Goal: Information Seeking & Learning: Compare options

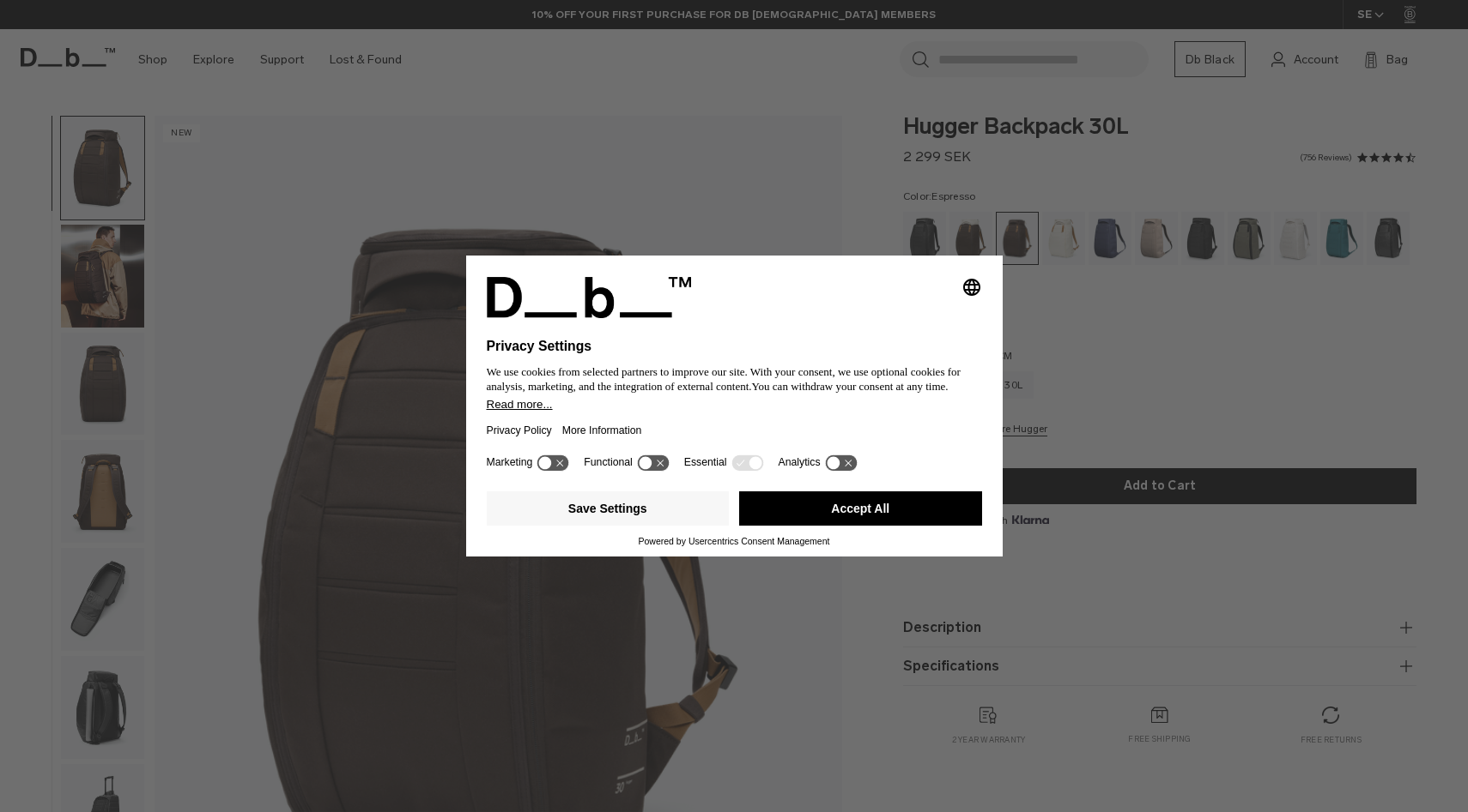
click at [826, 507] on button "Accept All" at bounding box center [859, 508] width 243 height 34
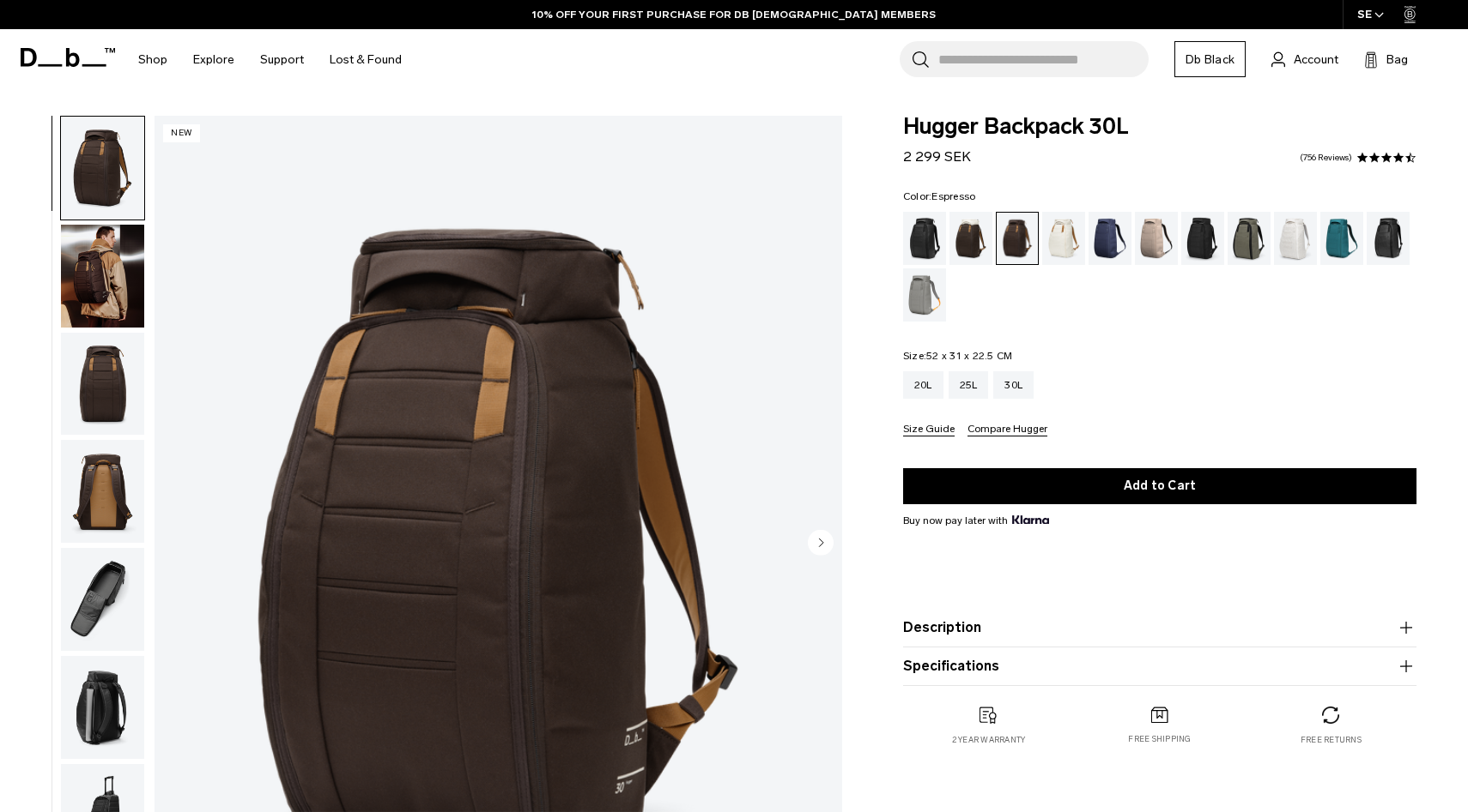
click at [97, 265] on img "button" at bounding box center [102, 276] width 83 height 103
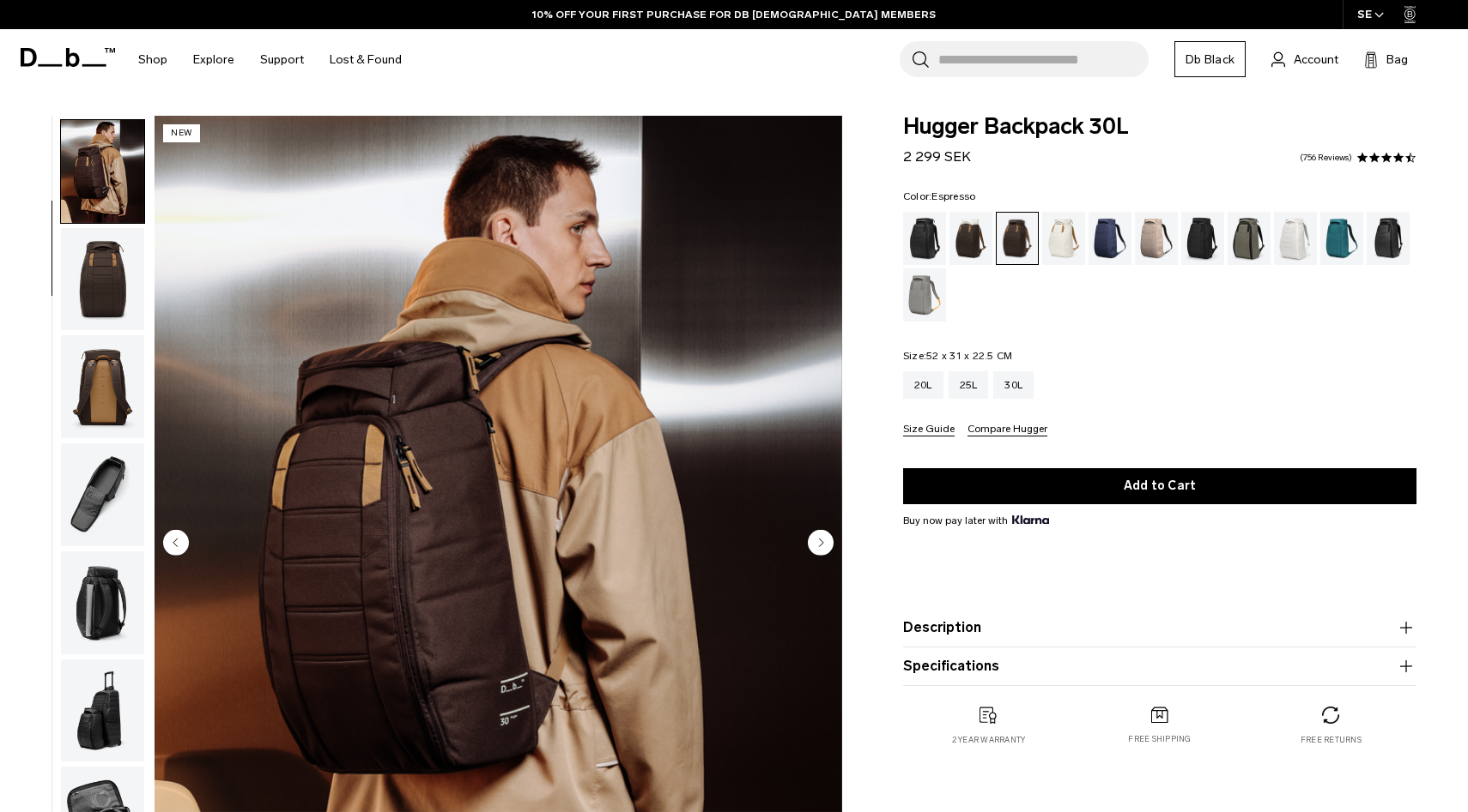
scroll to position [108, 0]
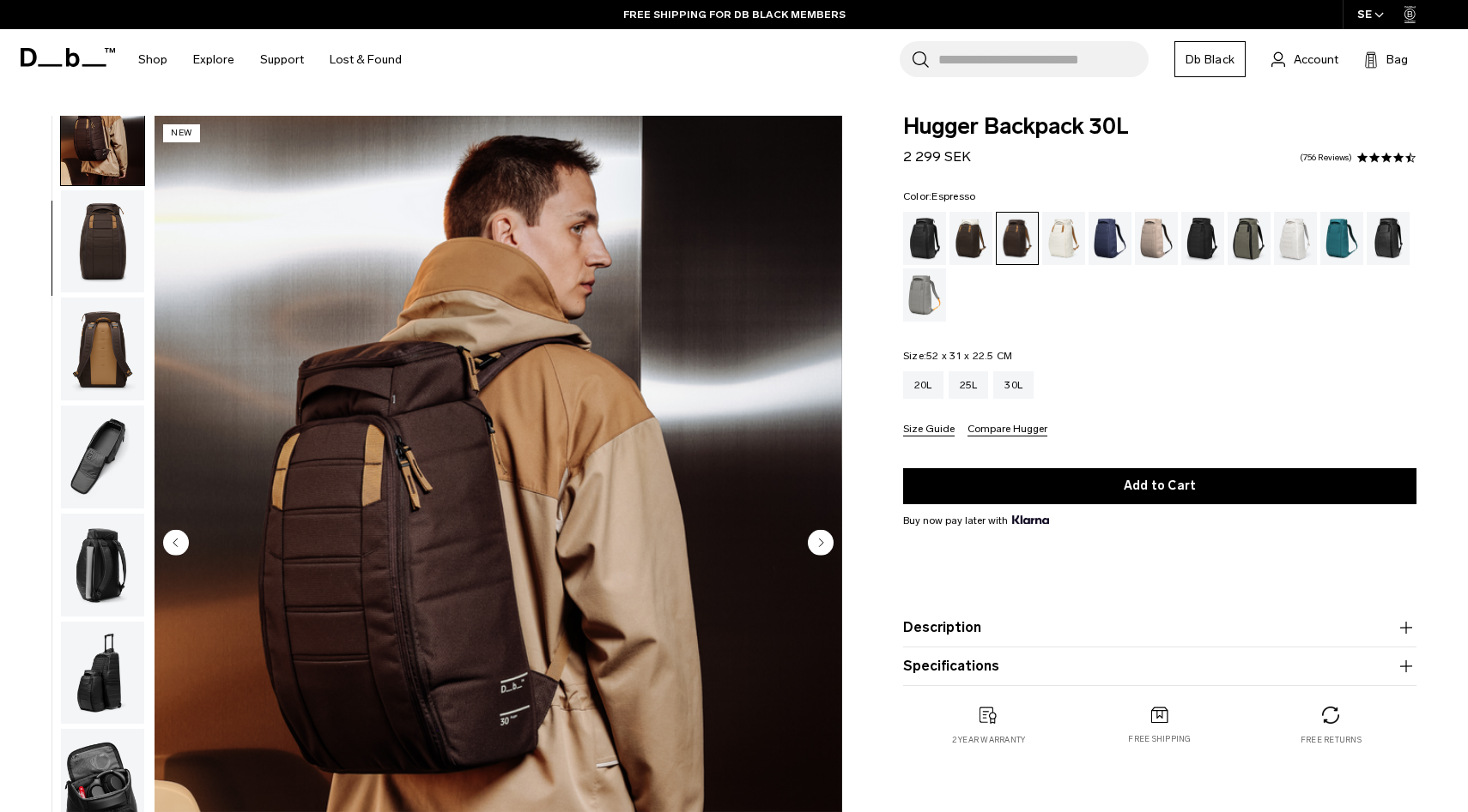
click at [110, 359] on img "button" at bounding box center [102, 349] width 83 height 103
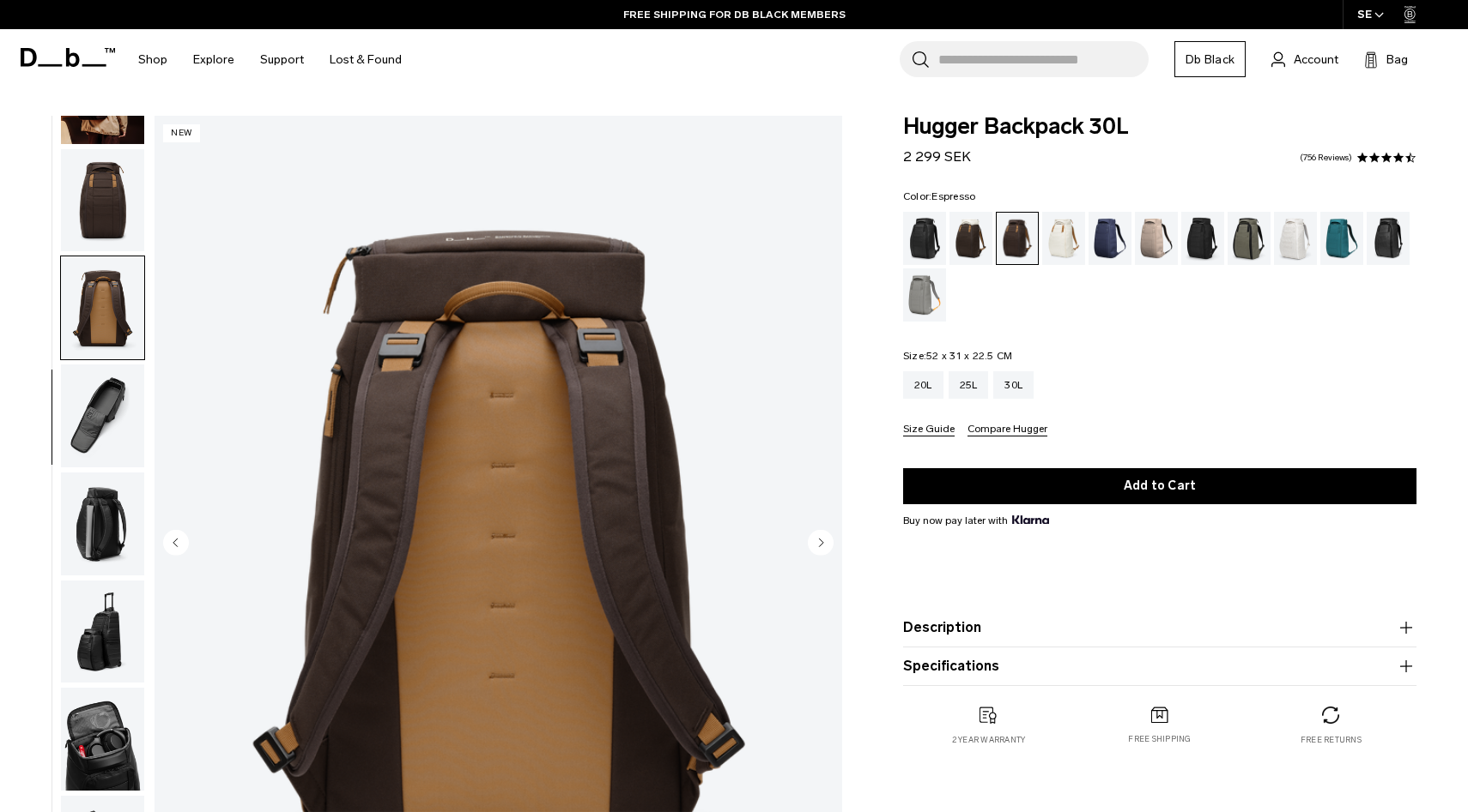
scroll to position [218, 0]
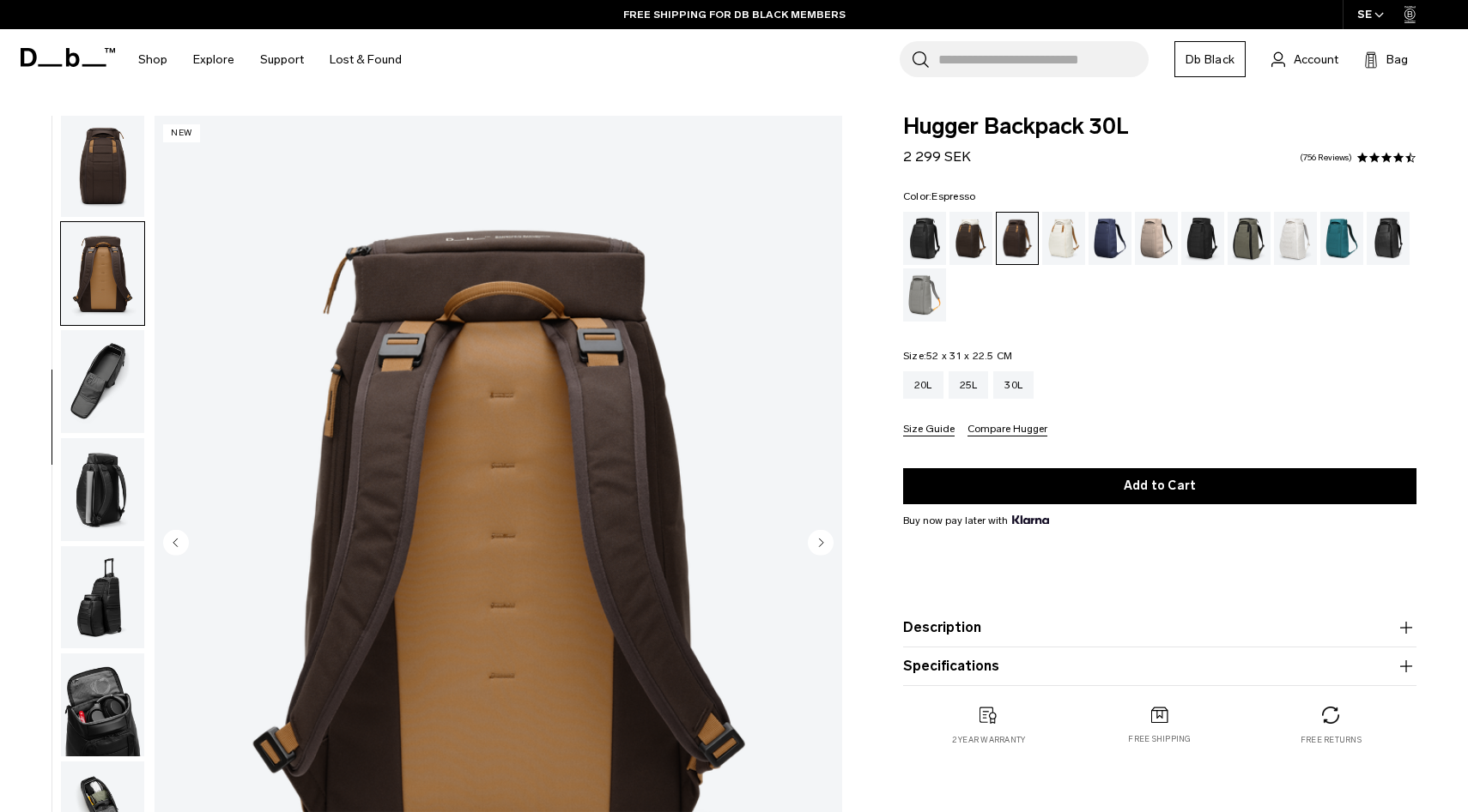
click at [107, 375] on img "button" at bounding box center [102, 382] width 83 height 103
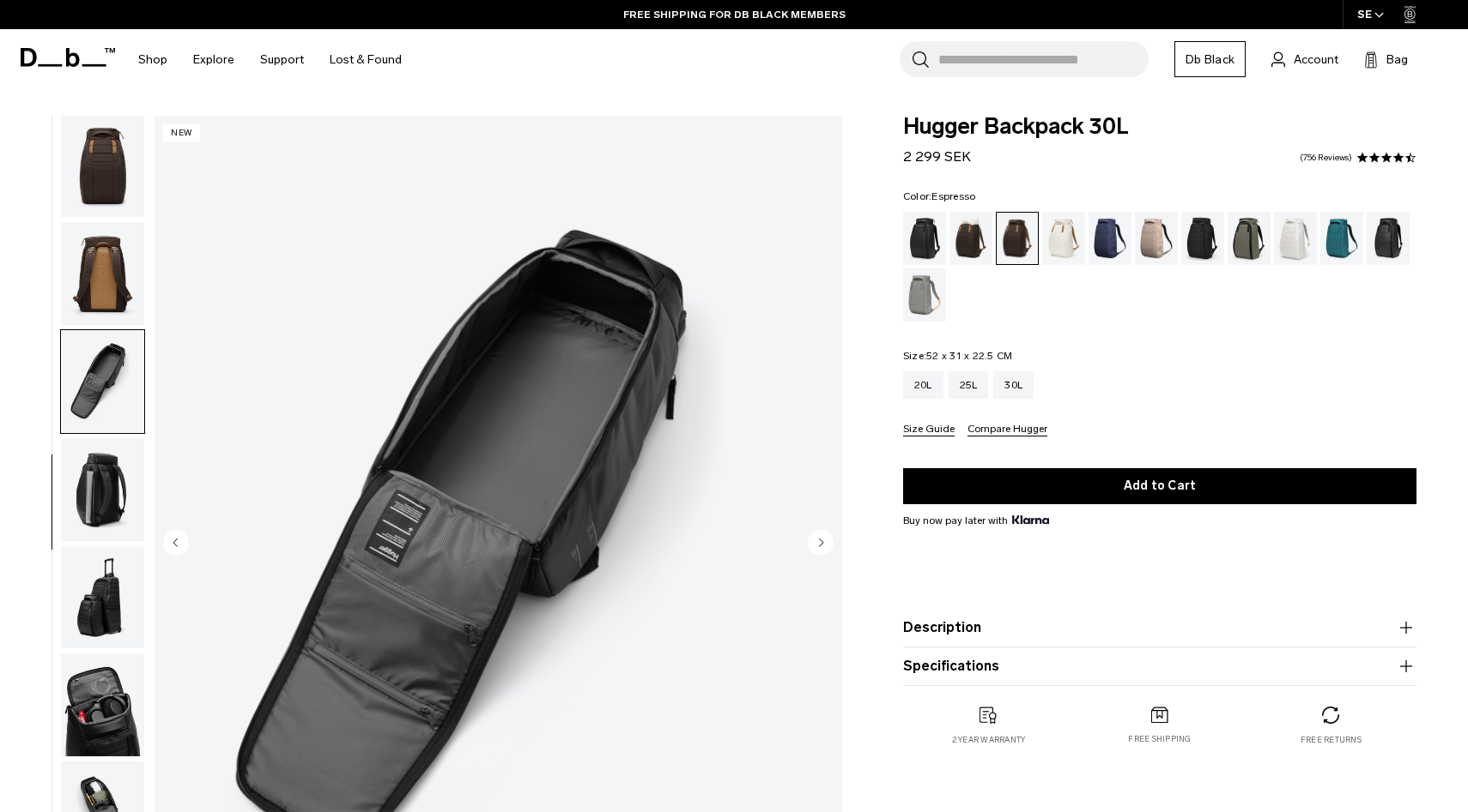
scroll to position [102, 0]
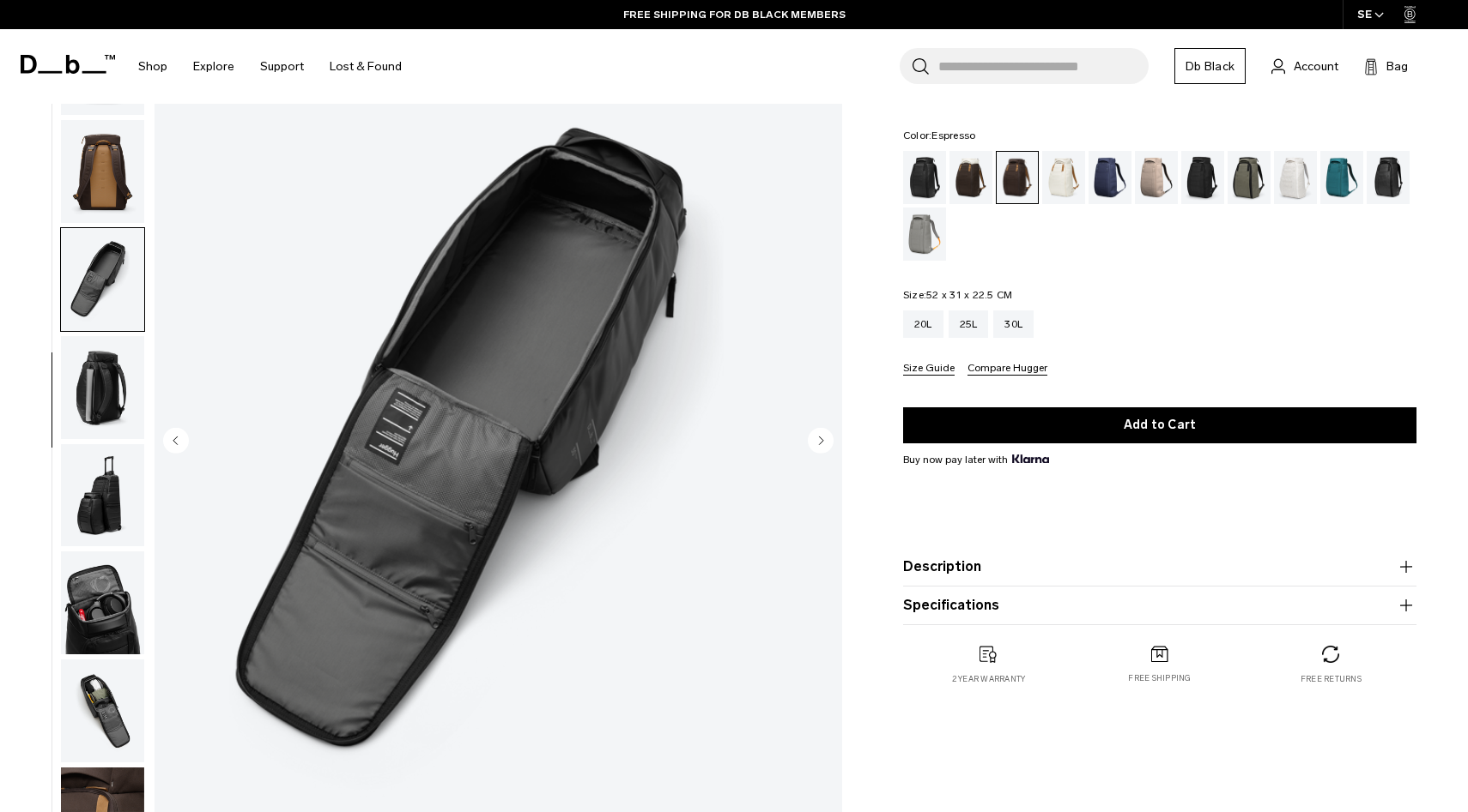
click at [108, 396] on img "button" at bounding box center [102, 388] width 83 height 103
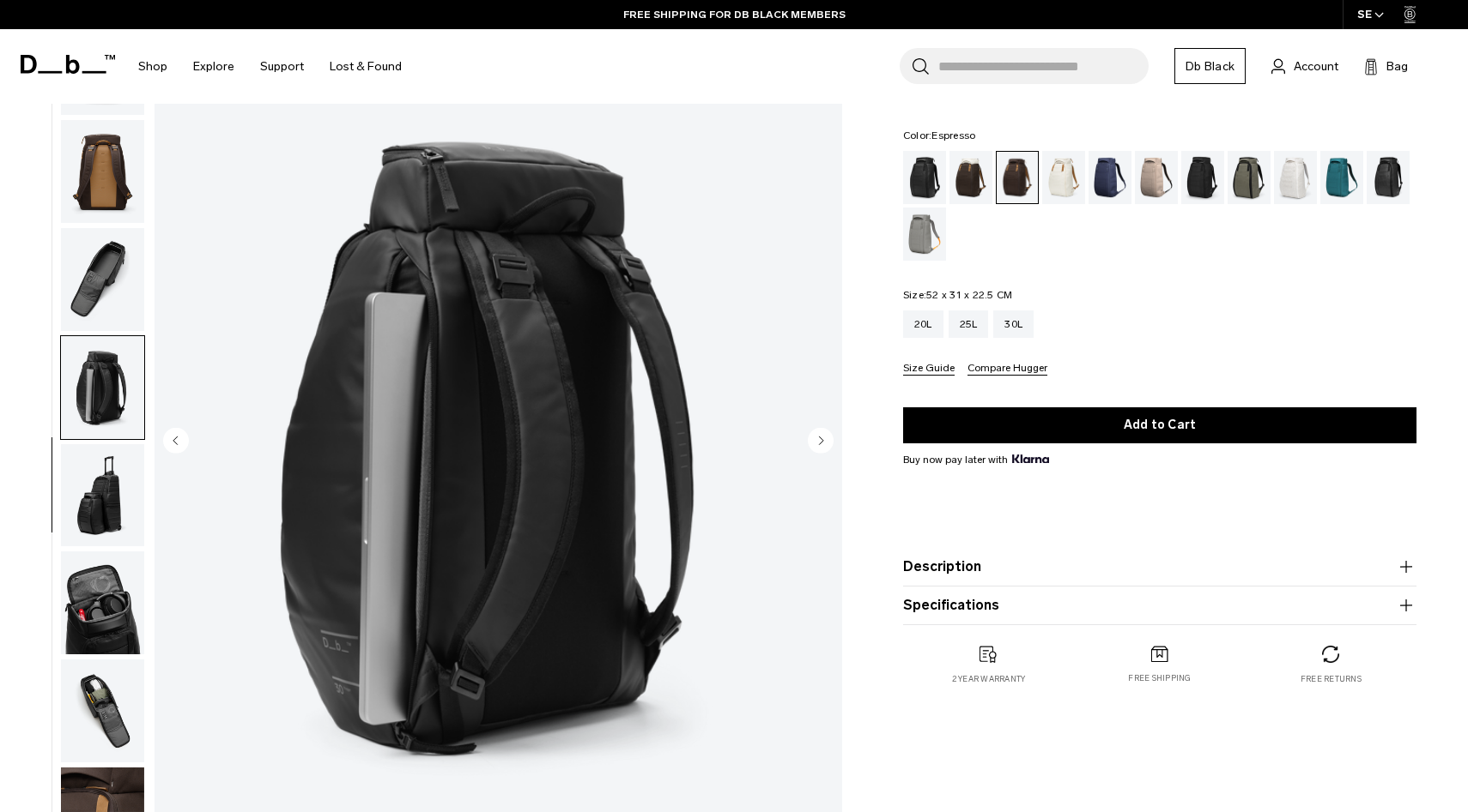
click at [100, 481] on img "button" at bounding box center [102, 495] width 83 height 103
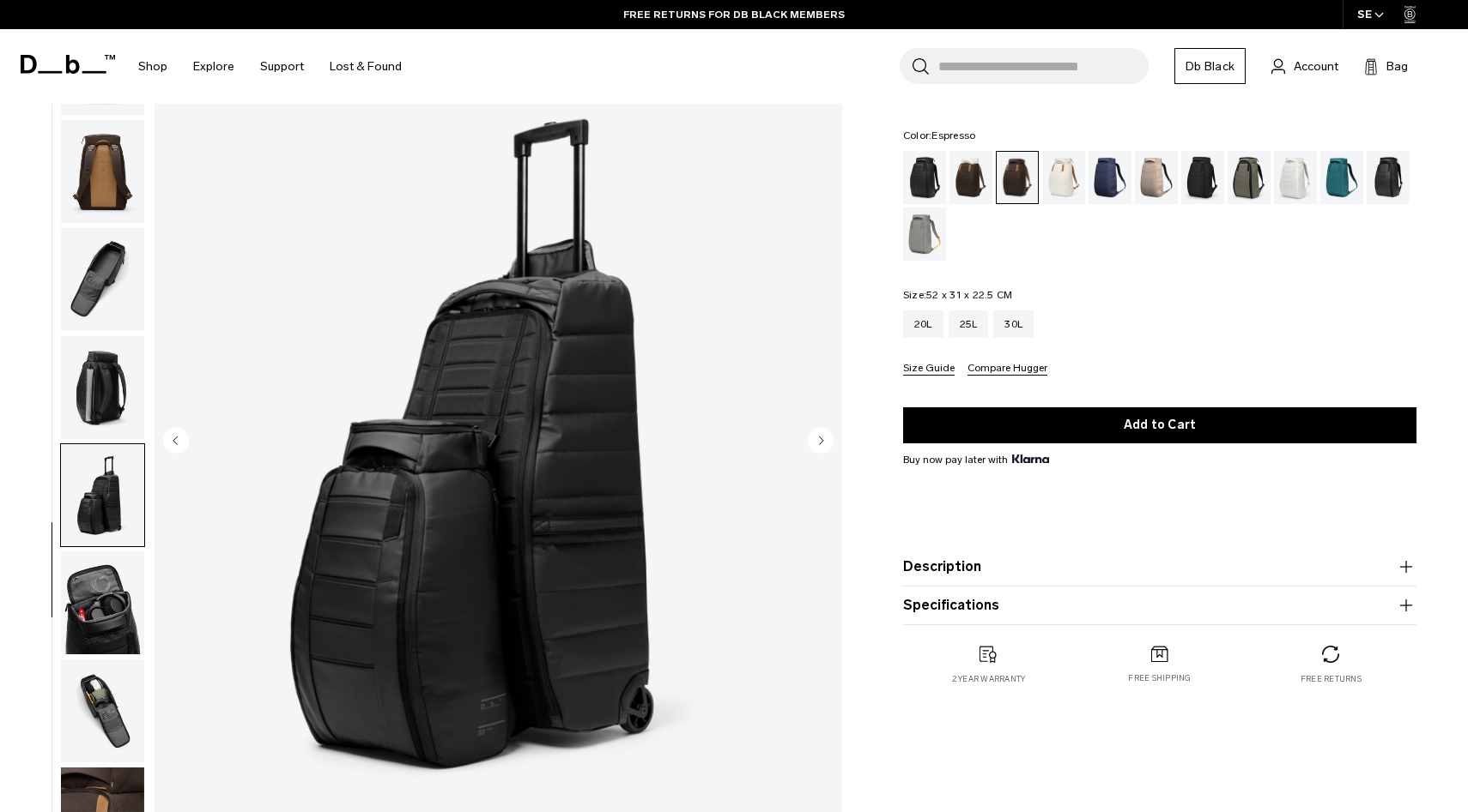
click at [100, 572] on img "button" at bounding box center [102, 602] width 83 height 103
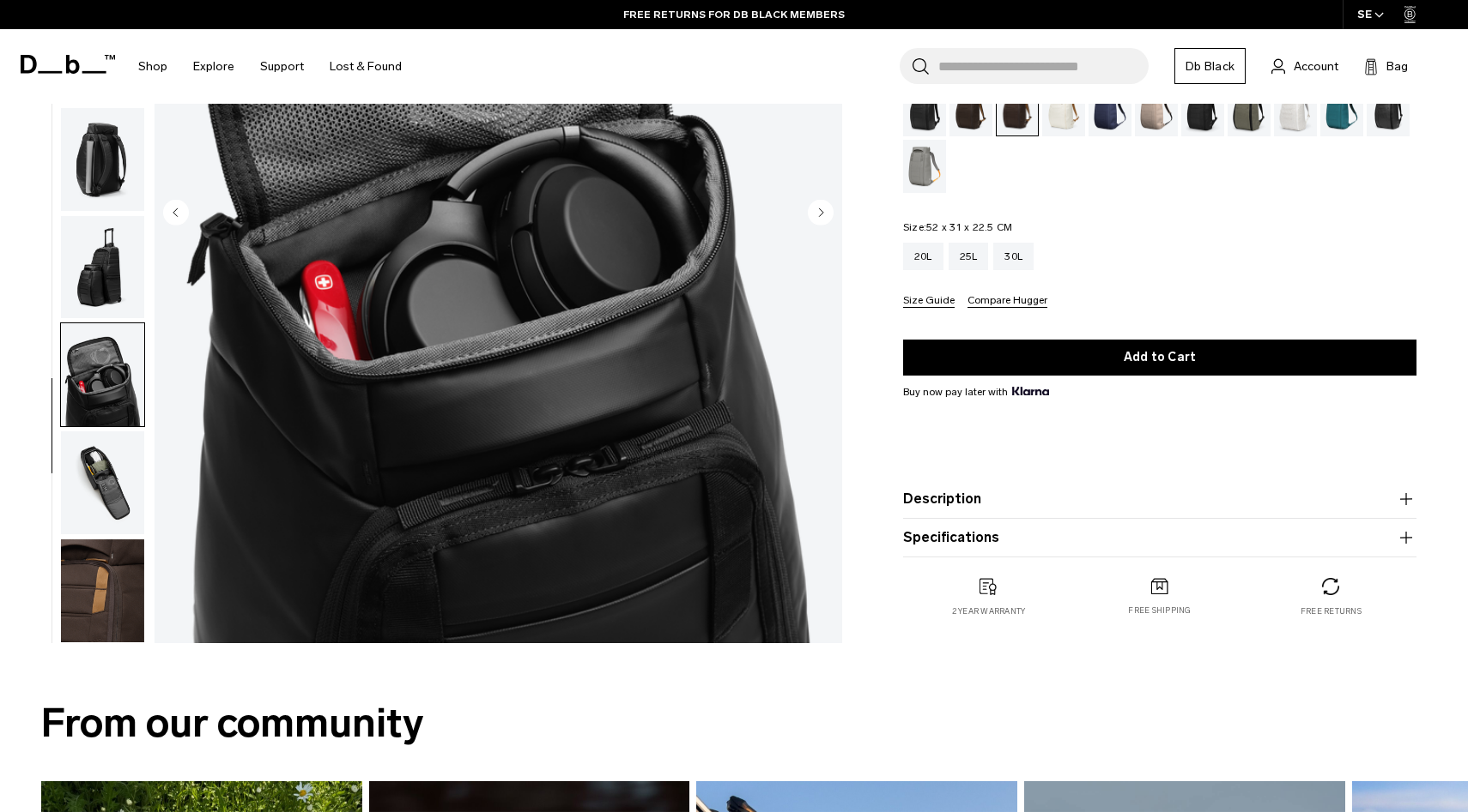
scroll to position [337, 0]
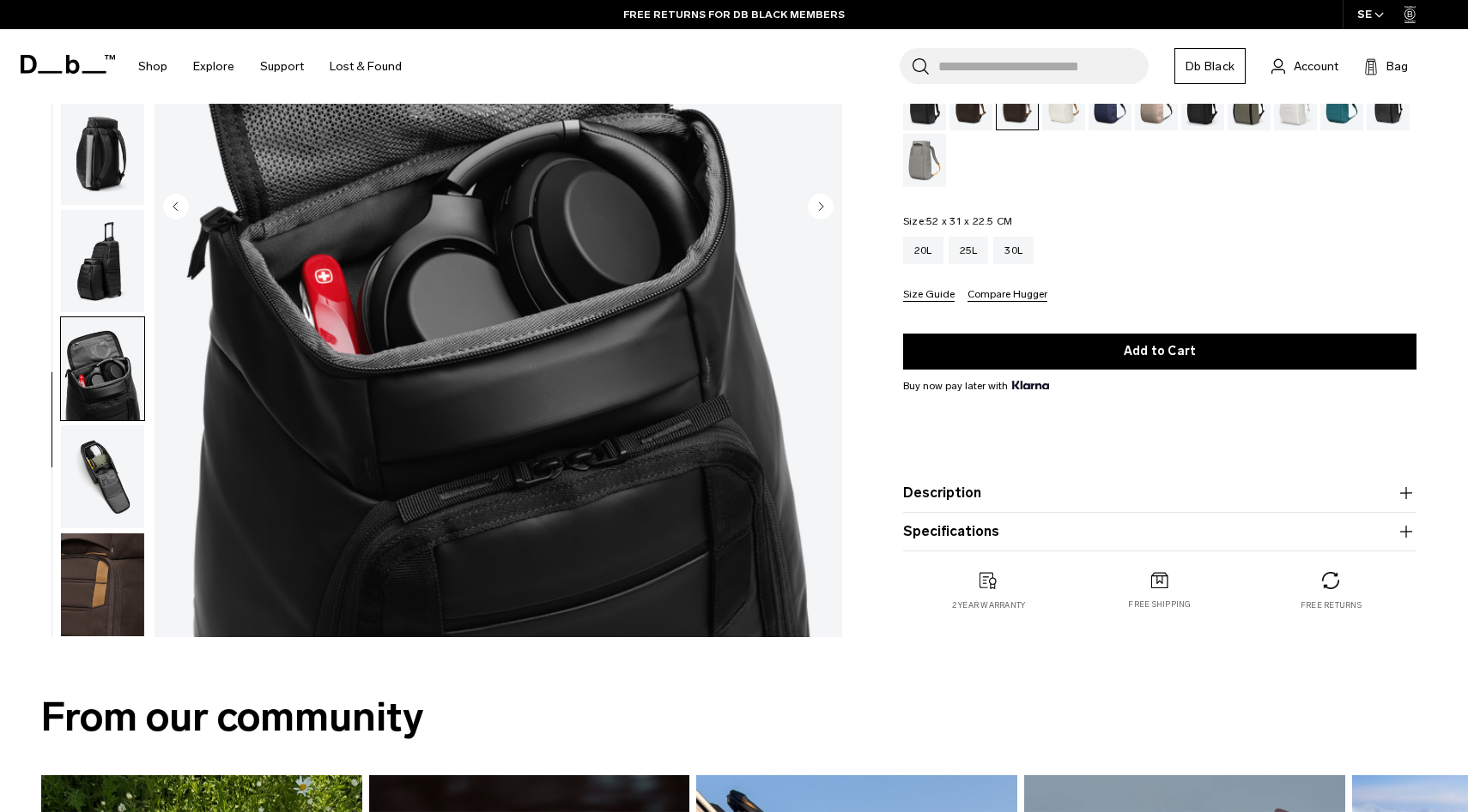
click at [107, 549] on img "button" at bounding box center [102, 584] width 83 height 103
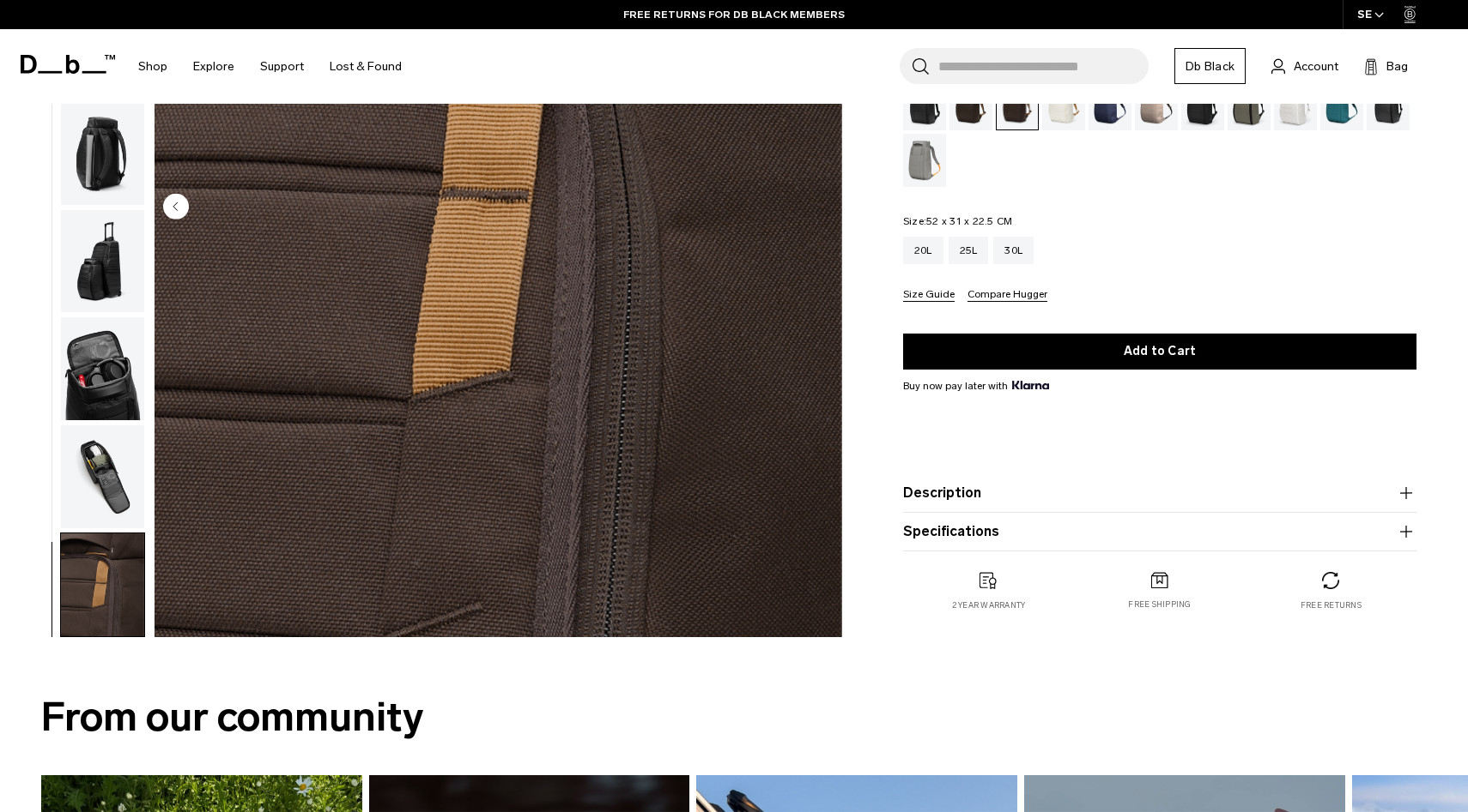
click at [116, 478] on img "button" at bounding box center [102, 476] width 83 height 103
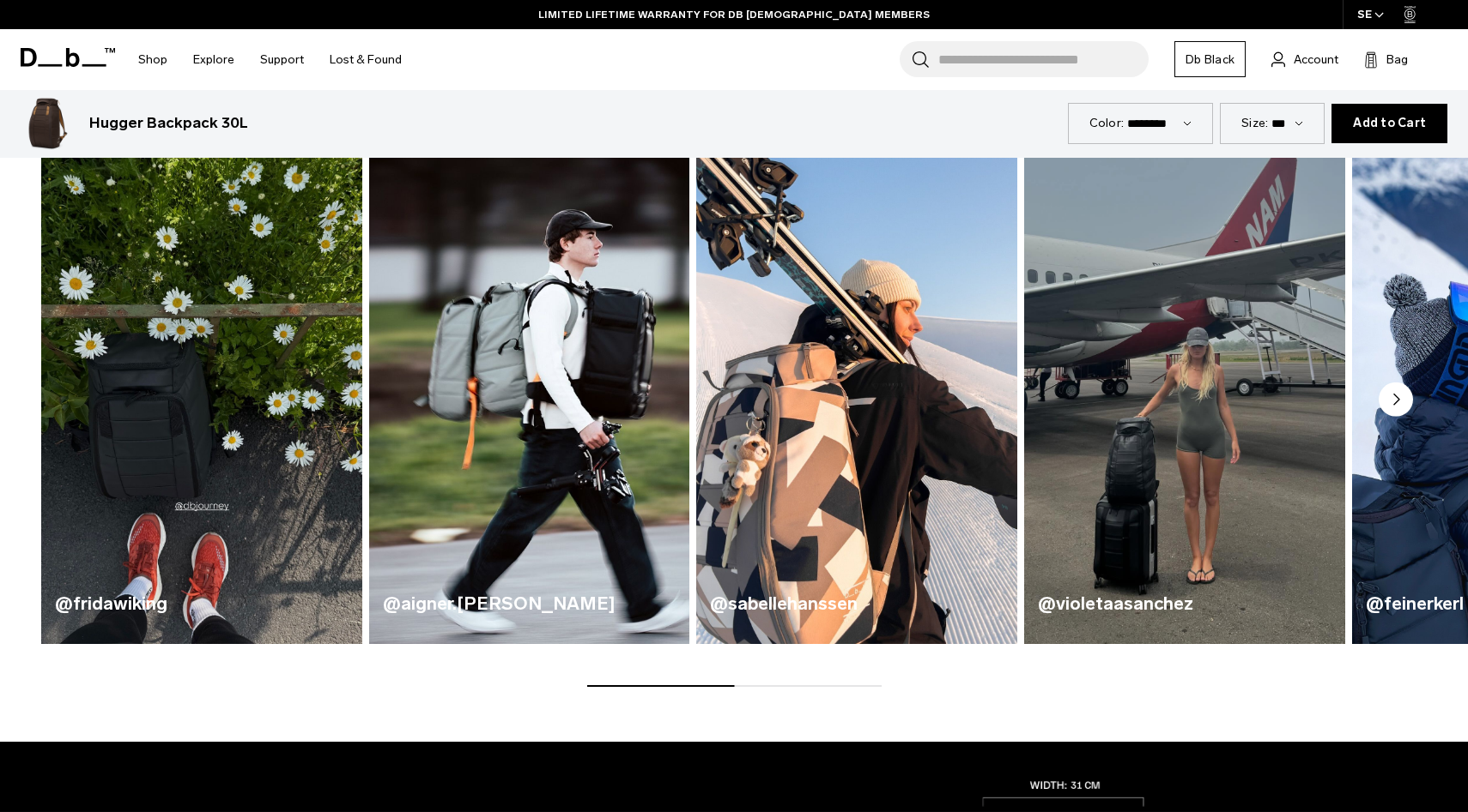
scroll to position [971, 0]
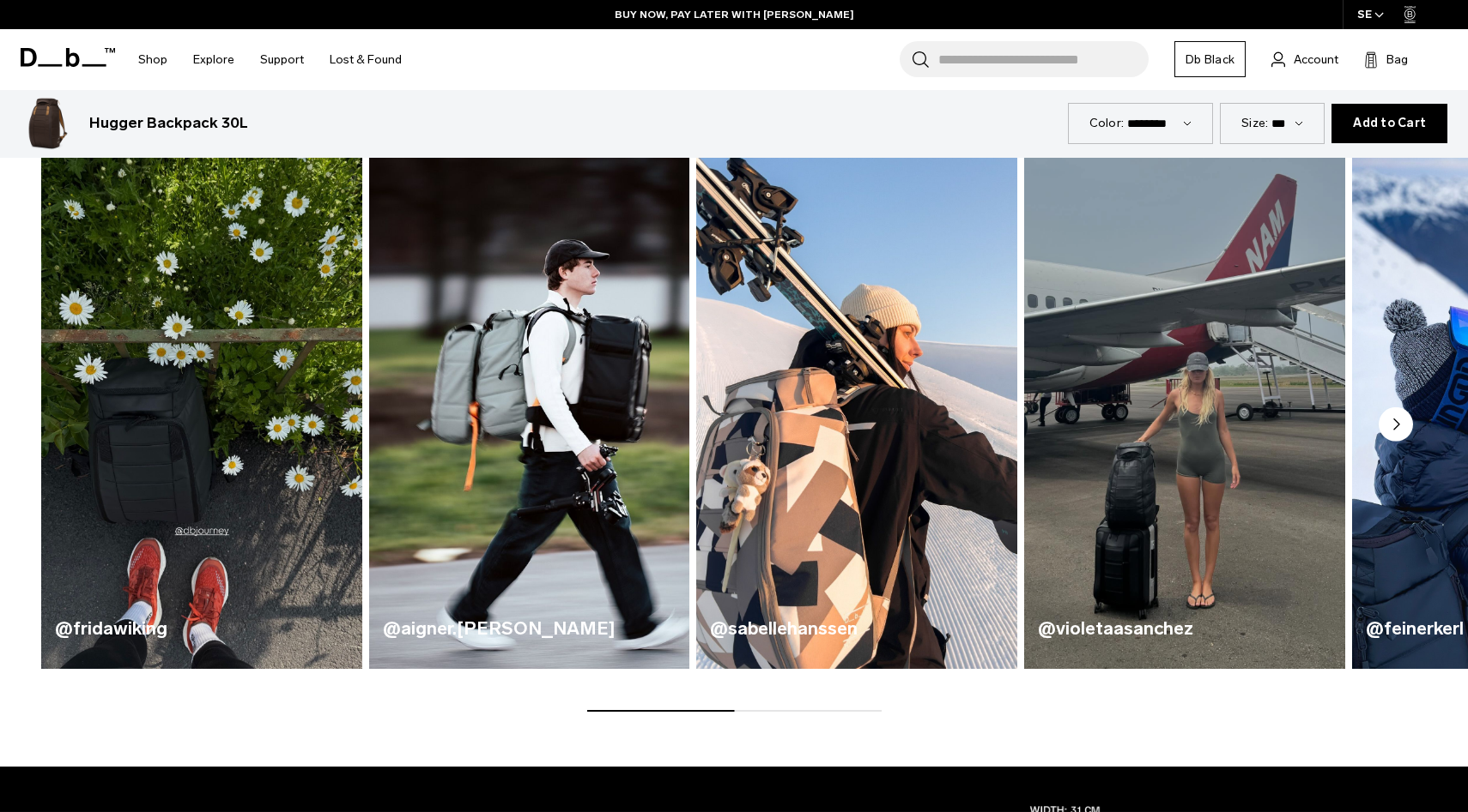
click at [1389, 410] on circle "Next slide" at bounding box center [1395, 424] width 34 height 34
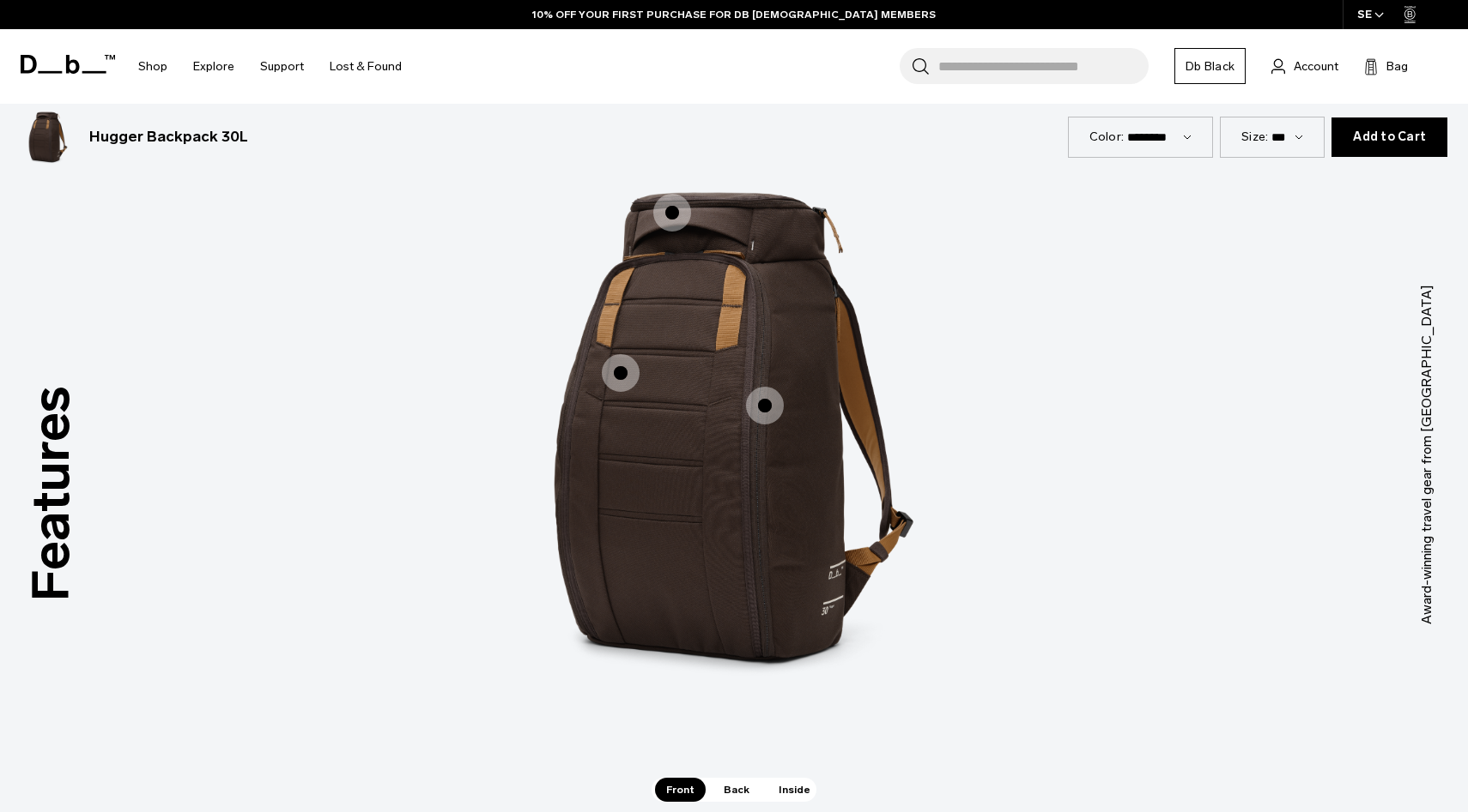
scroll to position [2330, 0]
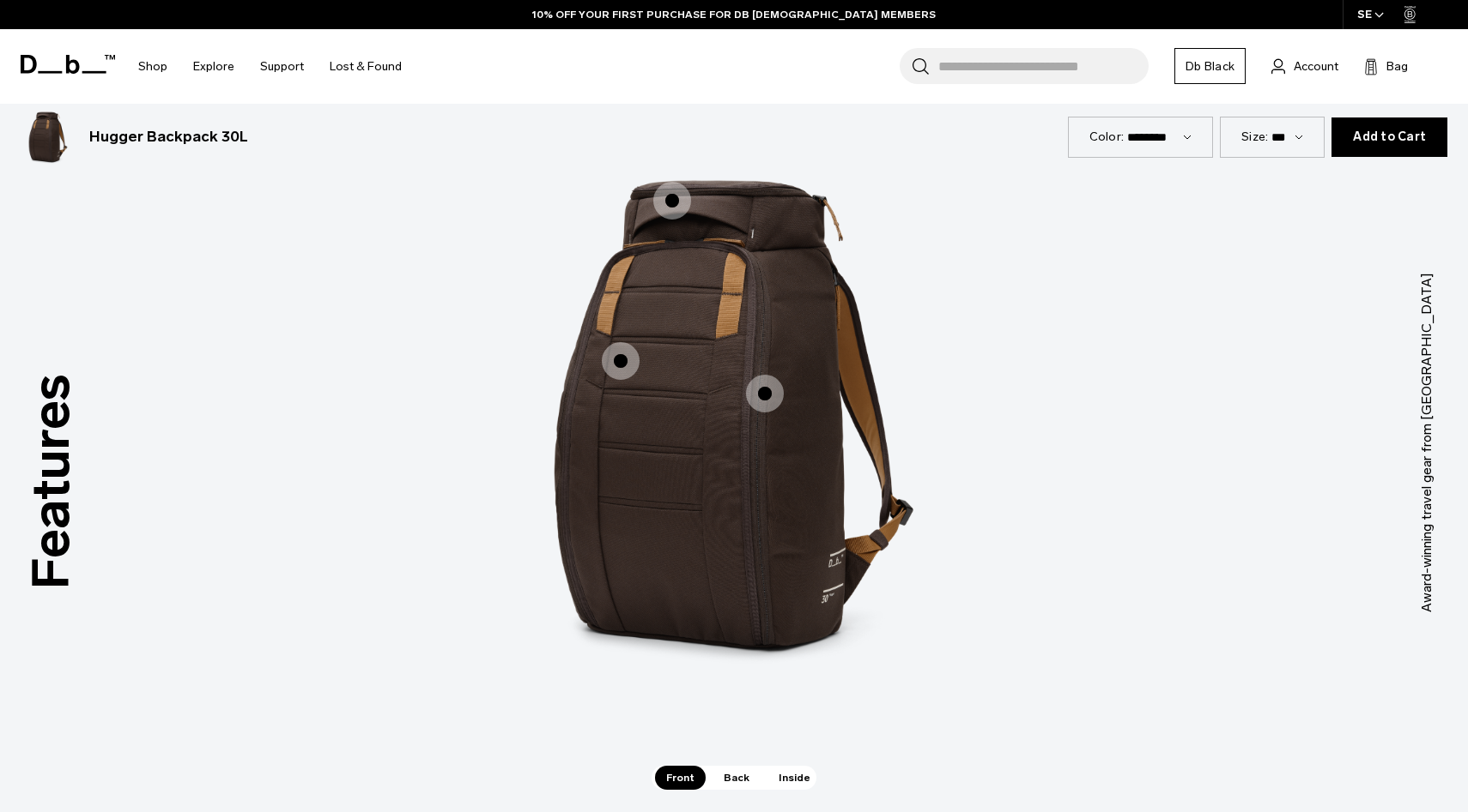
click at [756, 396] on span "1 / 3" at bounding box center [764, 394] width 38 height 38
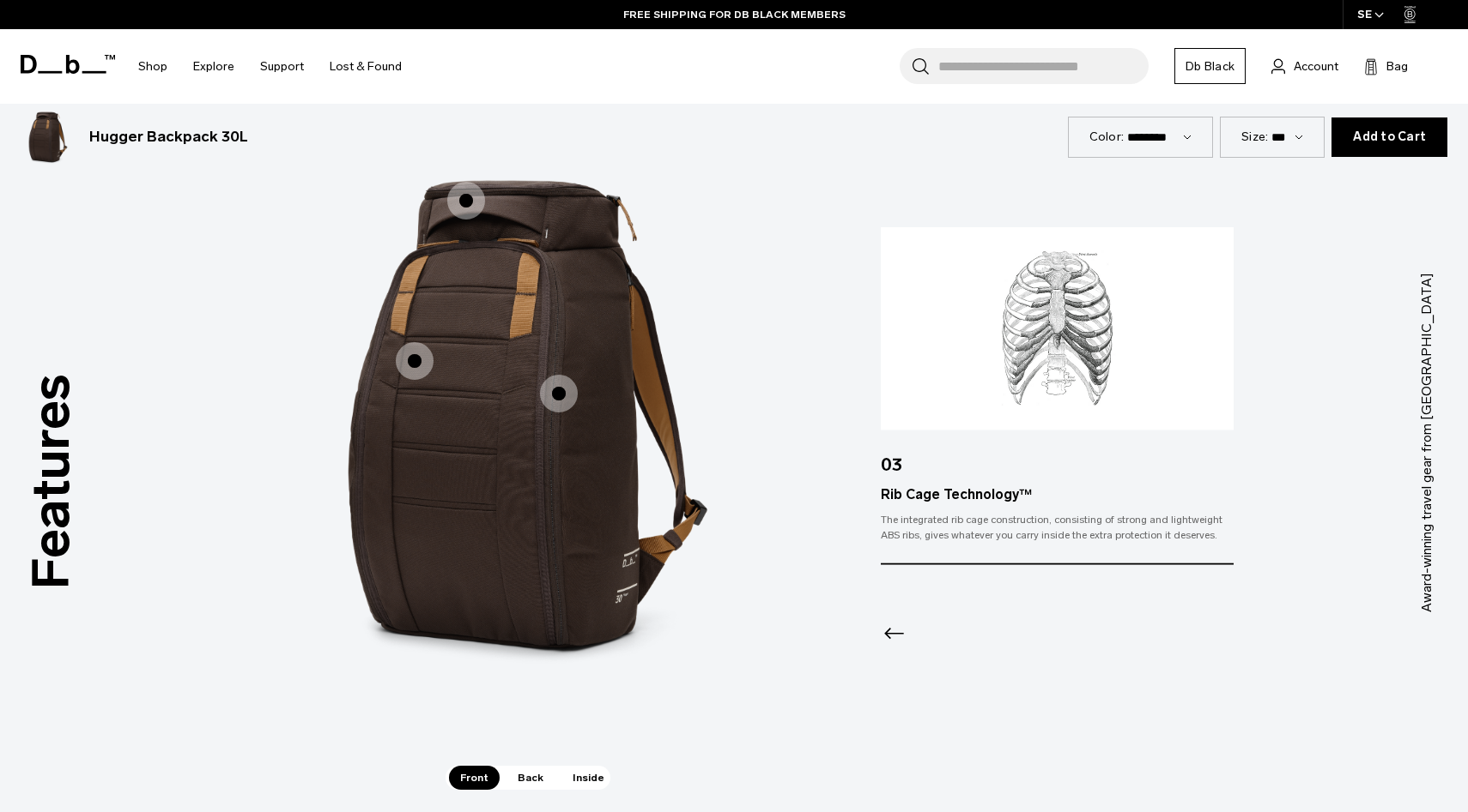
click at [415, 360] on span "1 / 3" at bounding box center [415, 362] width 38 height 38
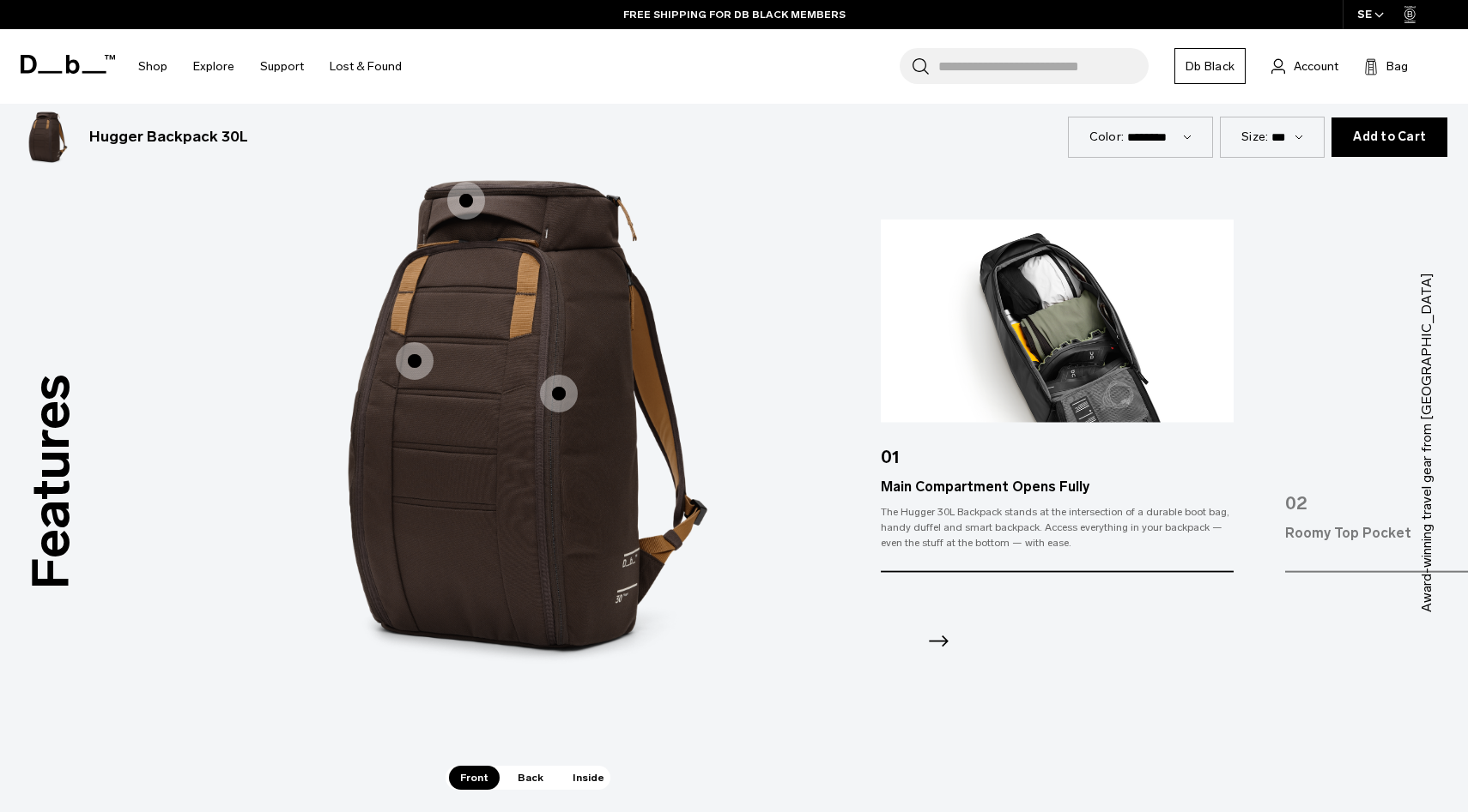
click at [482, 204] on span "1 / 3" at bounding box center [466, 201] width 38 height 38
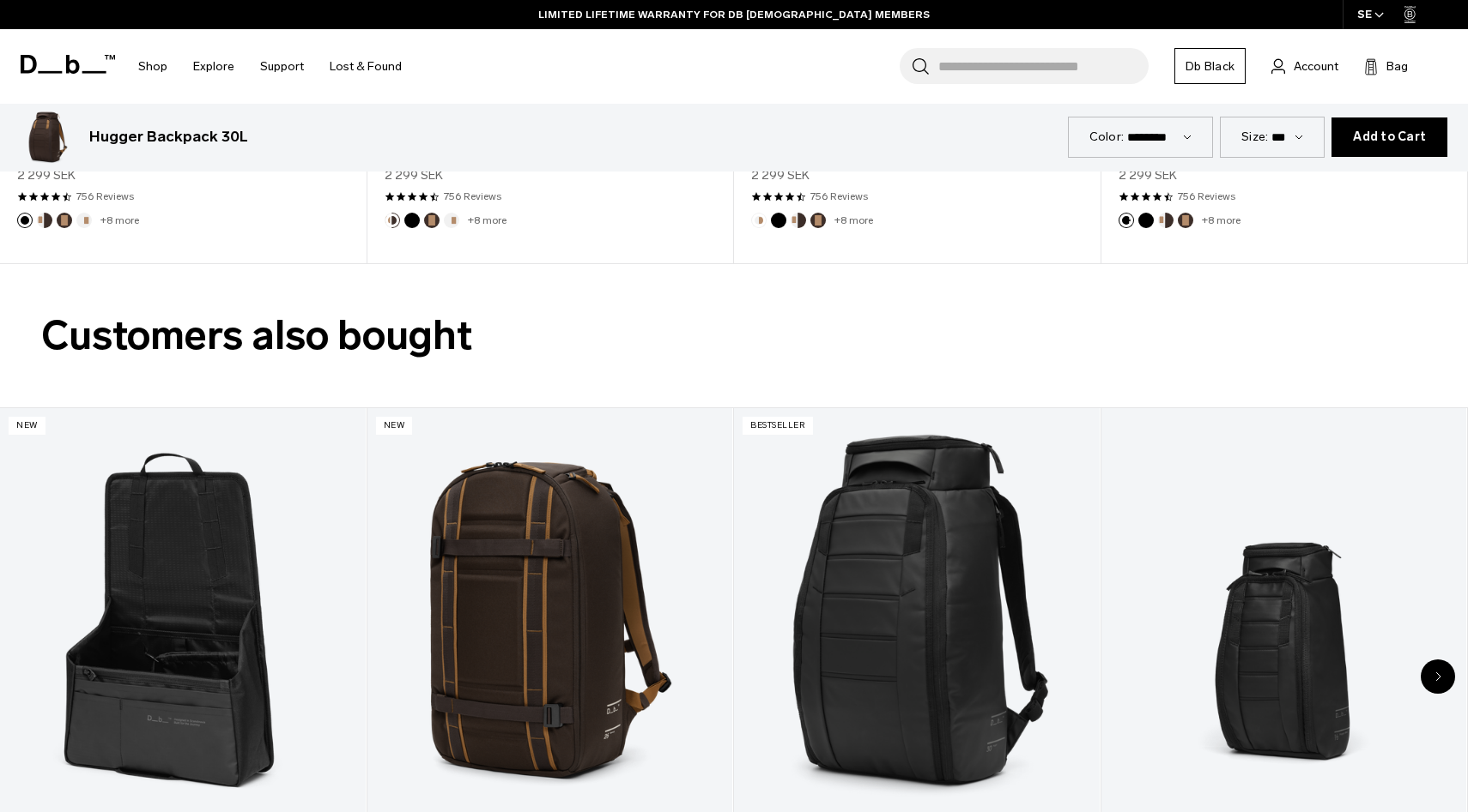
scroll to position [4522, 0]
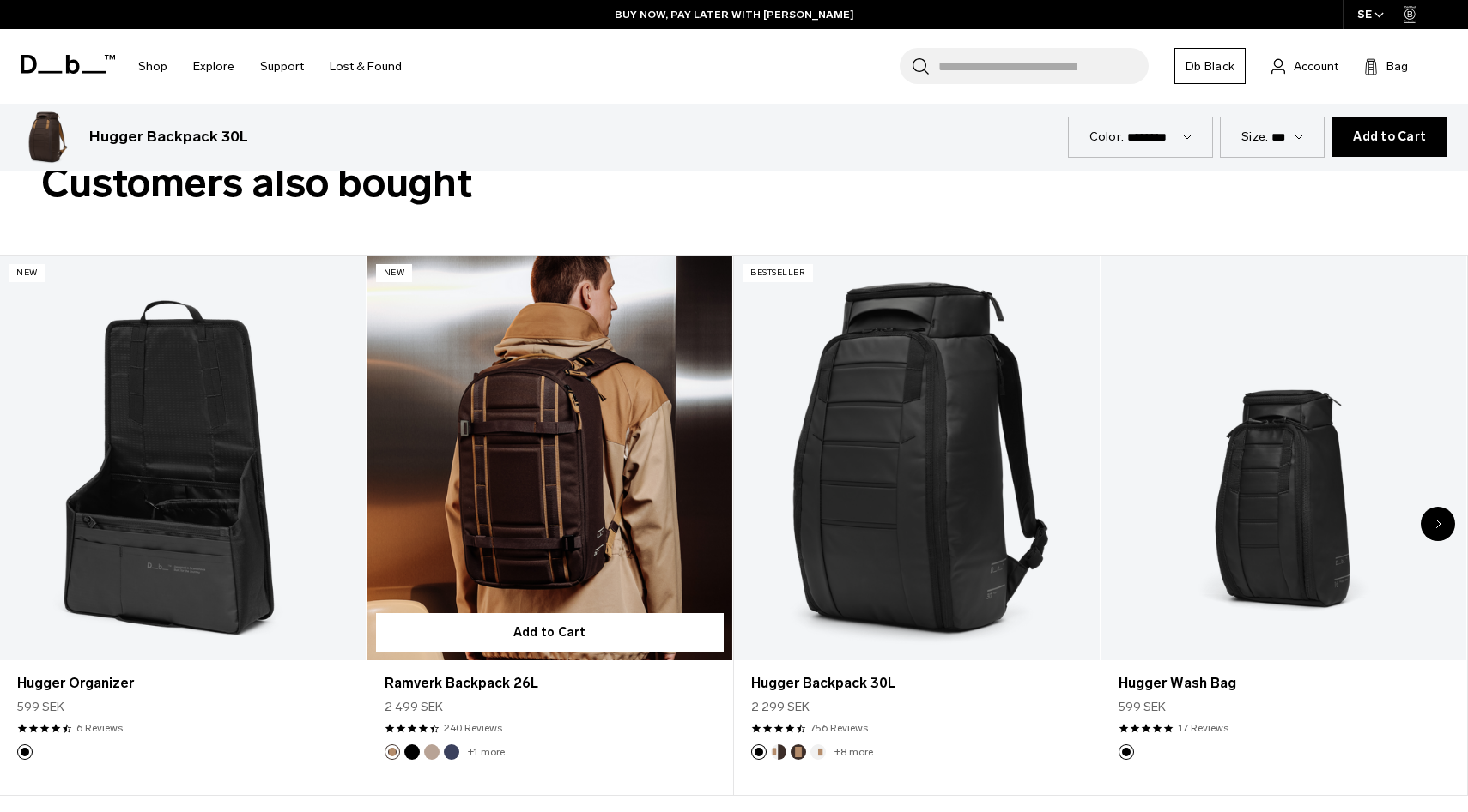
click at [605, 459] on link "Ramverk Backpack 26L" at bounding box center [551, 458] width 366 height 406
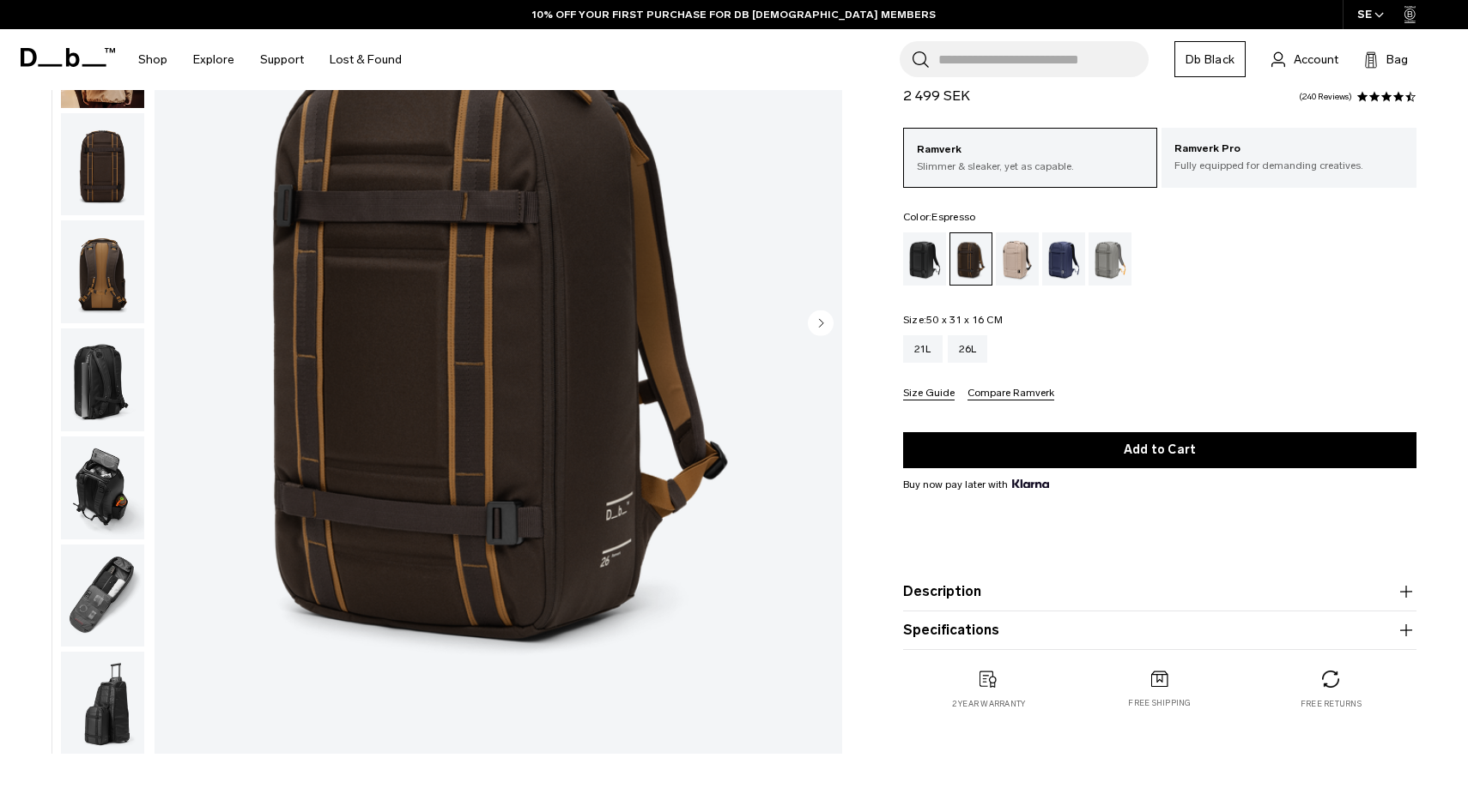
scroll to position [221, 0]
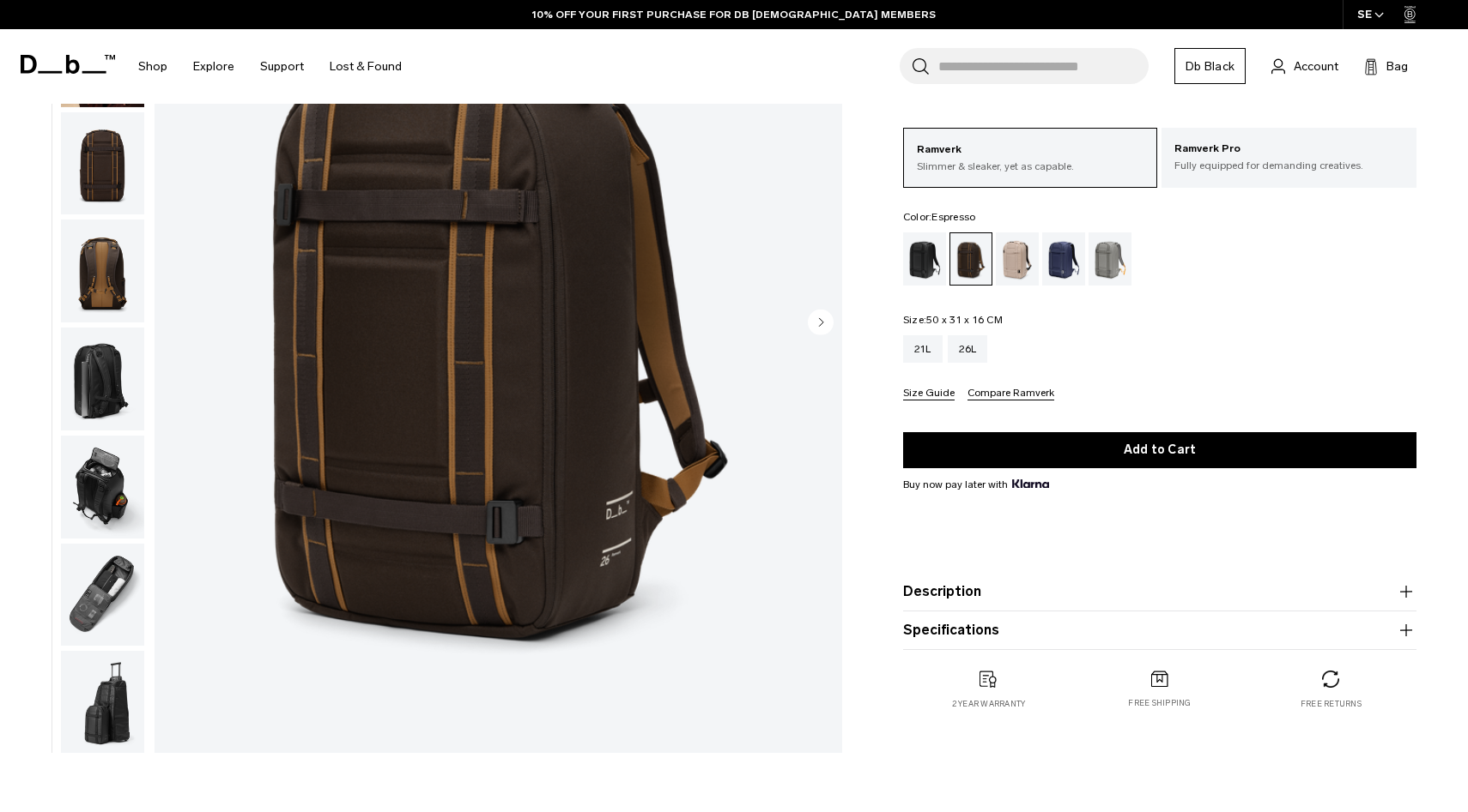
click at [119, 265] on img "button" at bounding box center [102, 271] width 83 height 103
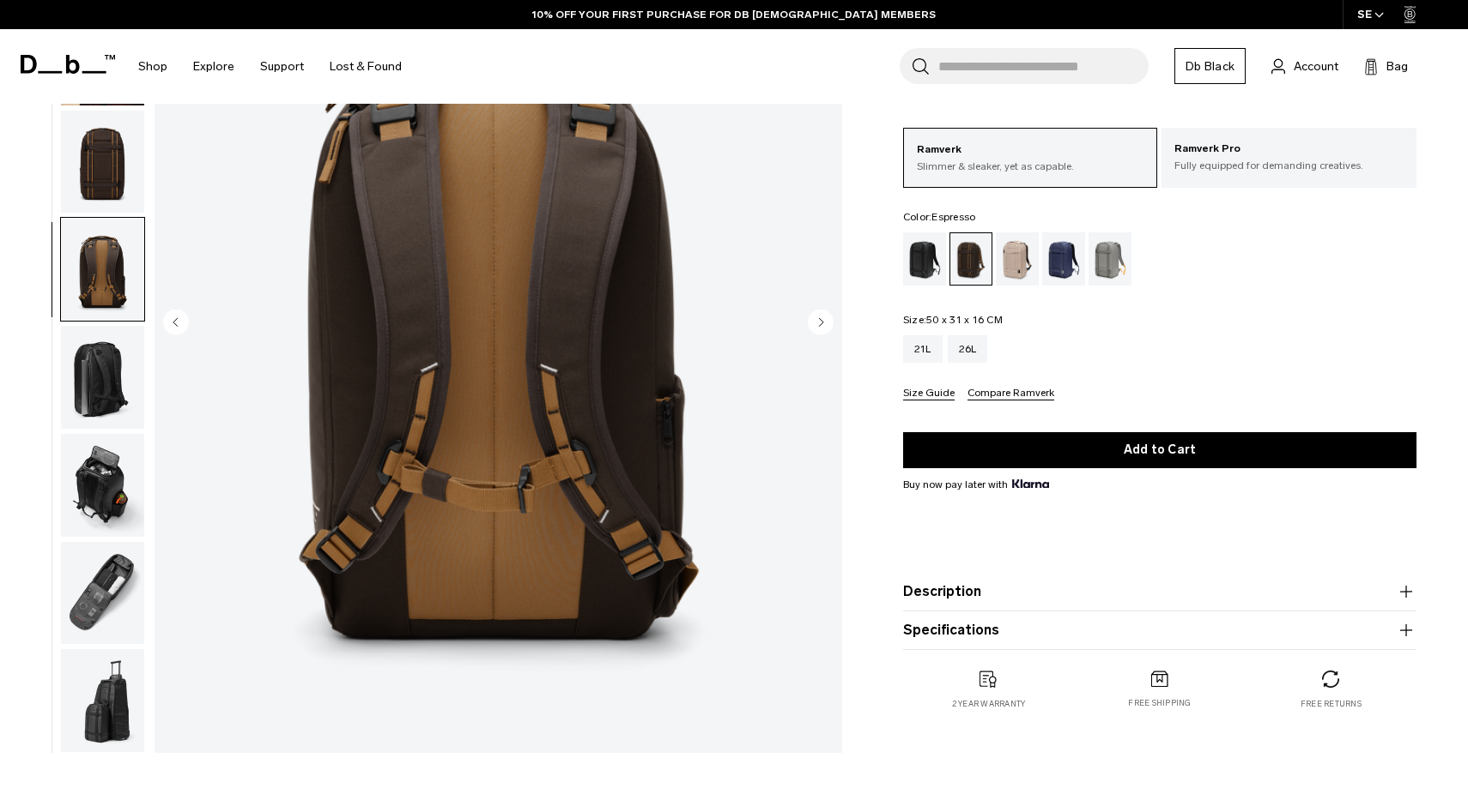
scroll to position [0, 0]
click at [124, 443] on img "button" at bounding box center [102, 485] width 83 height 103
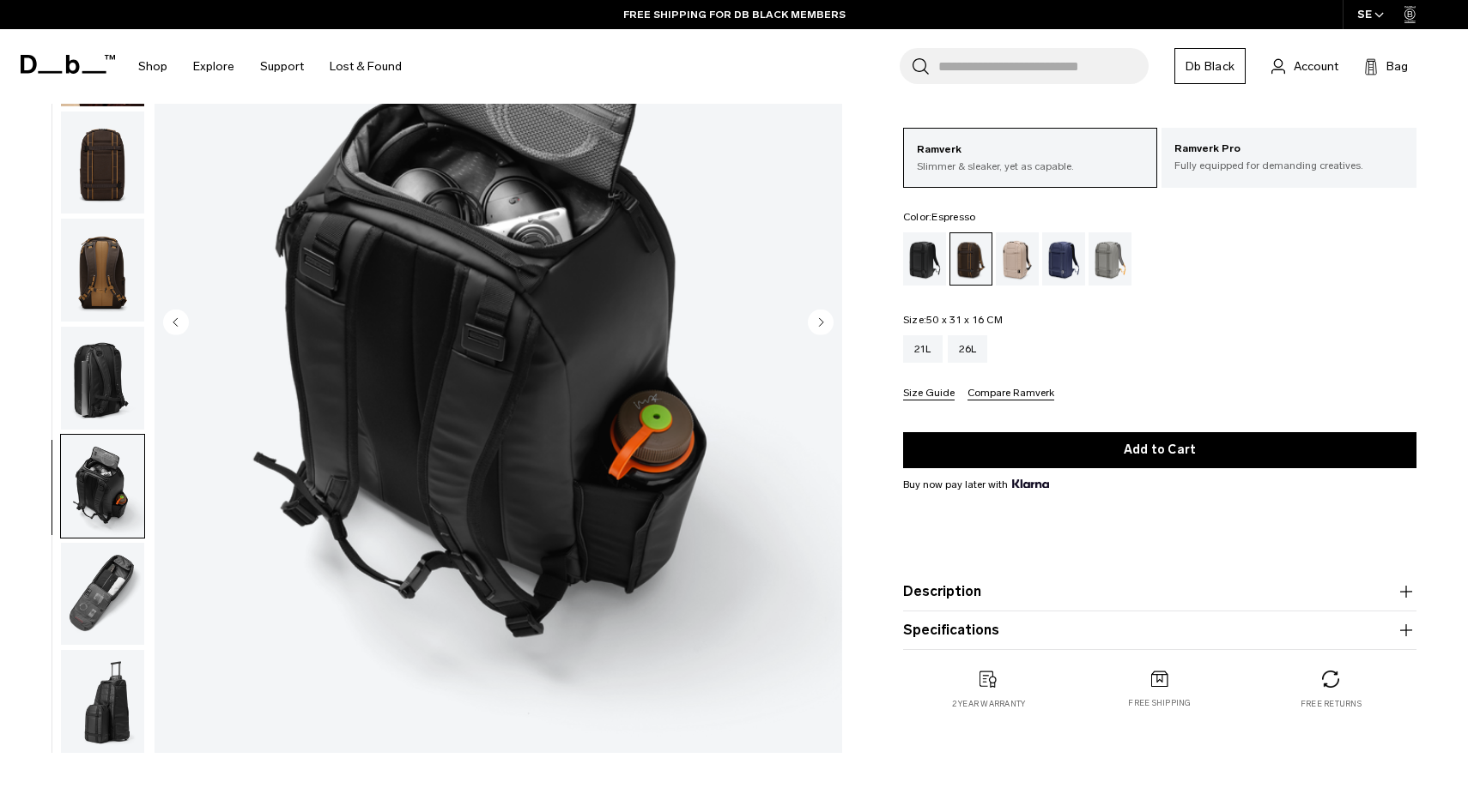
scroll to position [2, 0]
click at [114, 320] on img "button" at bounding box center [102, 269] width 83 height 103
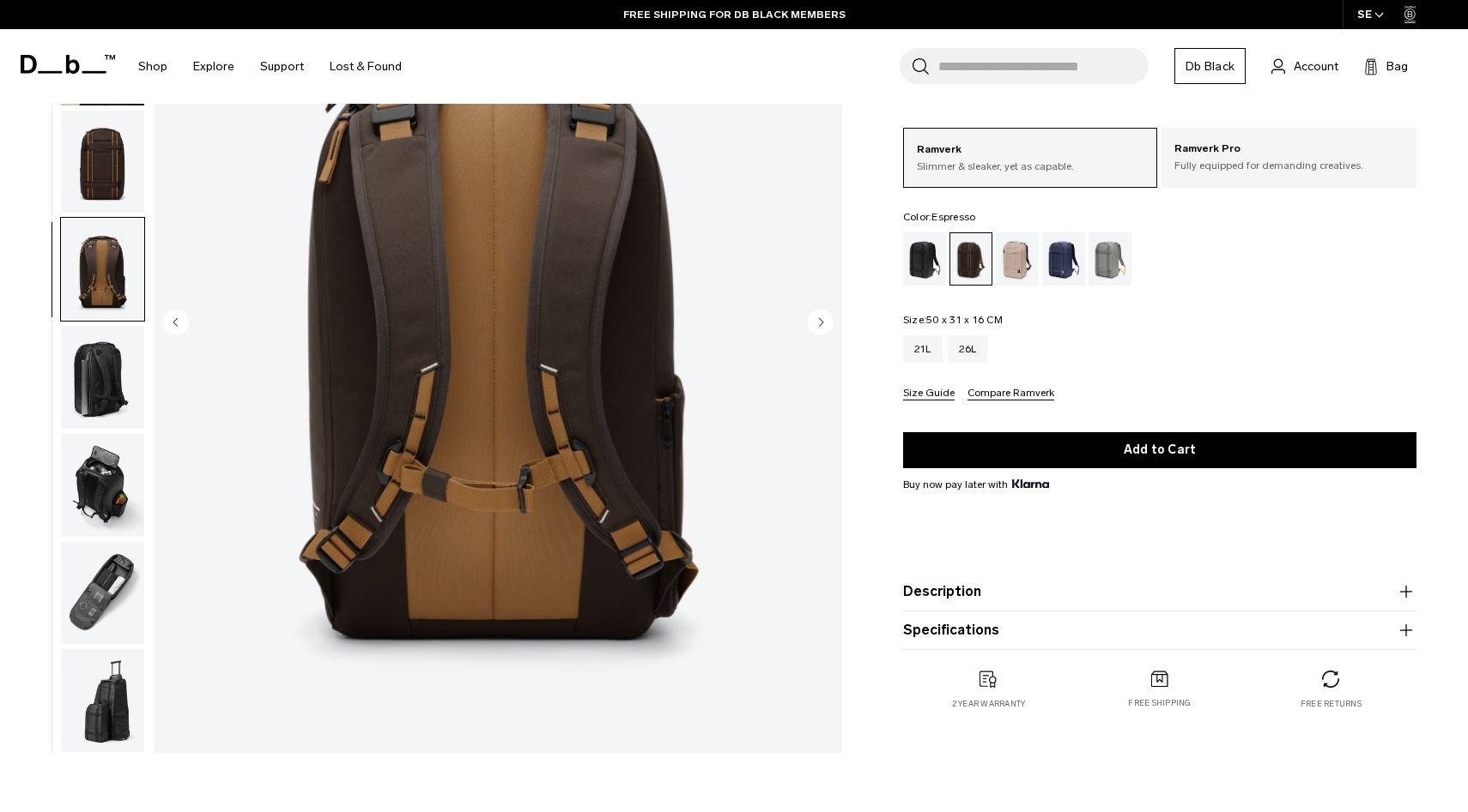
click at [123, 393] on img "button" at bounding box center [102, 377] width 83 height 103
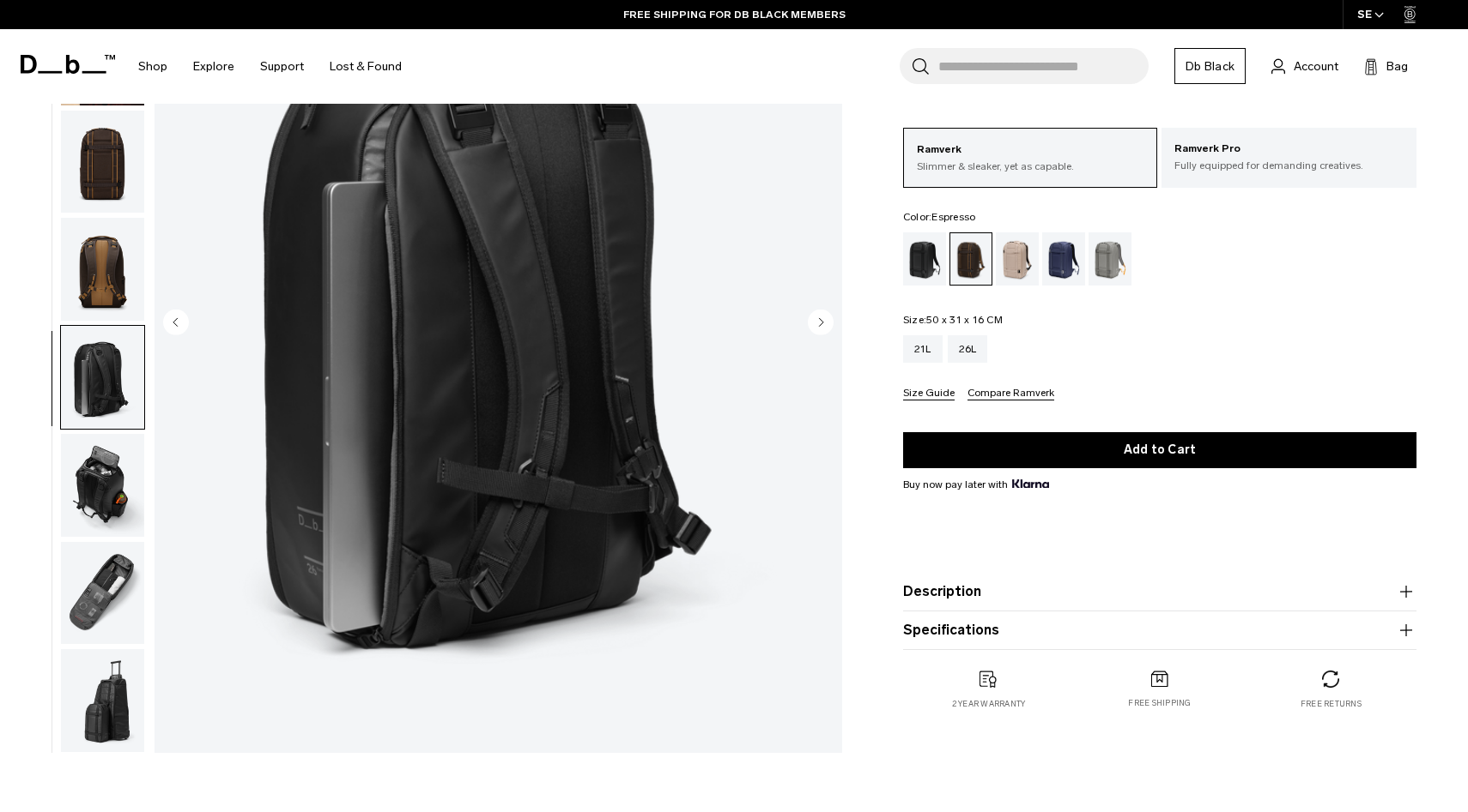
click at [114, 670] on img "button" at bounding box center [102, 700] width 83 height 103
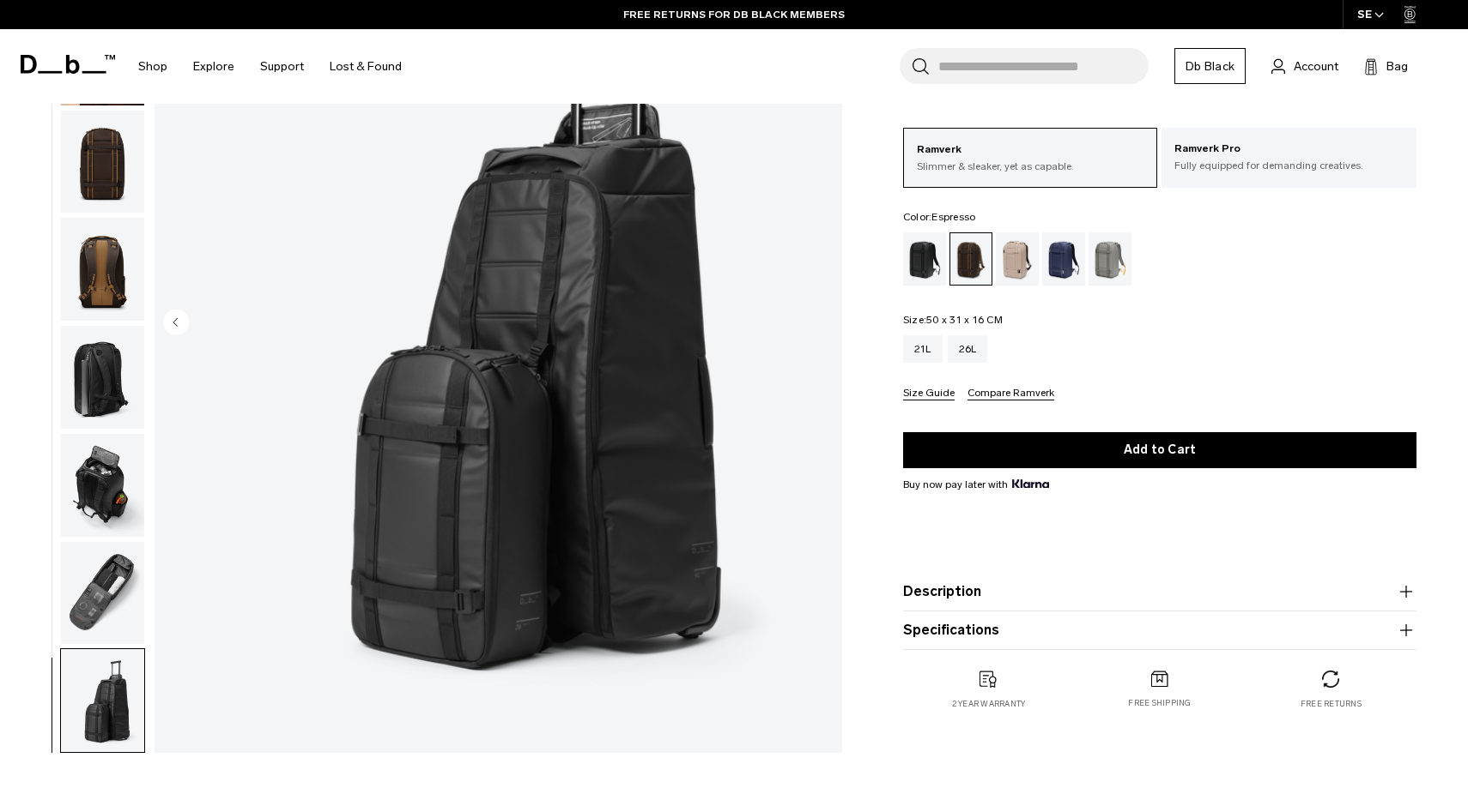
click at [123, 595] on img "button" at bounding box center [102, 593] width 83 height 103
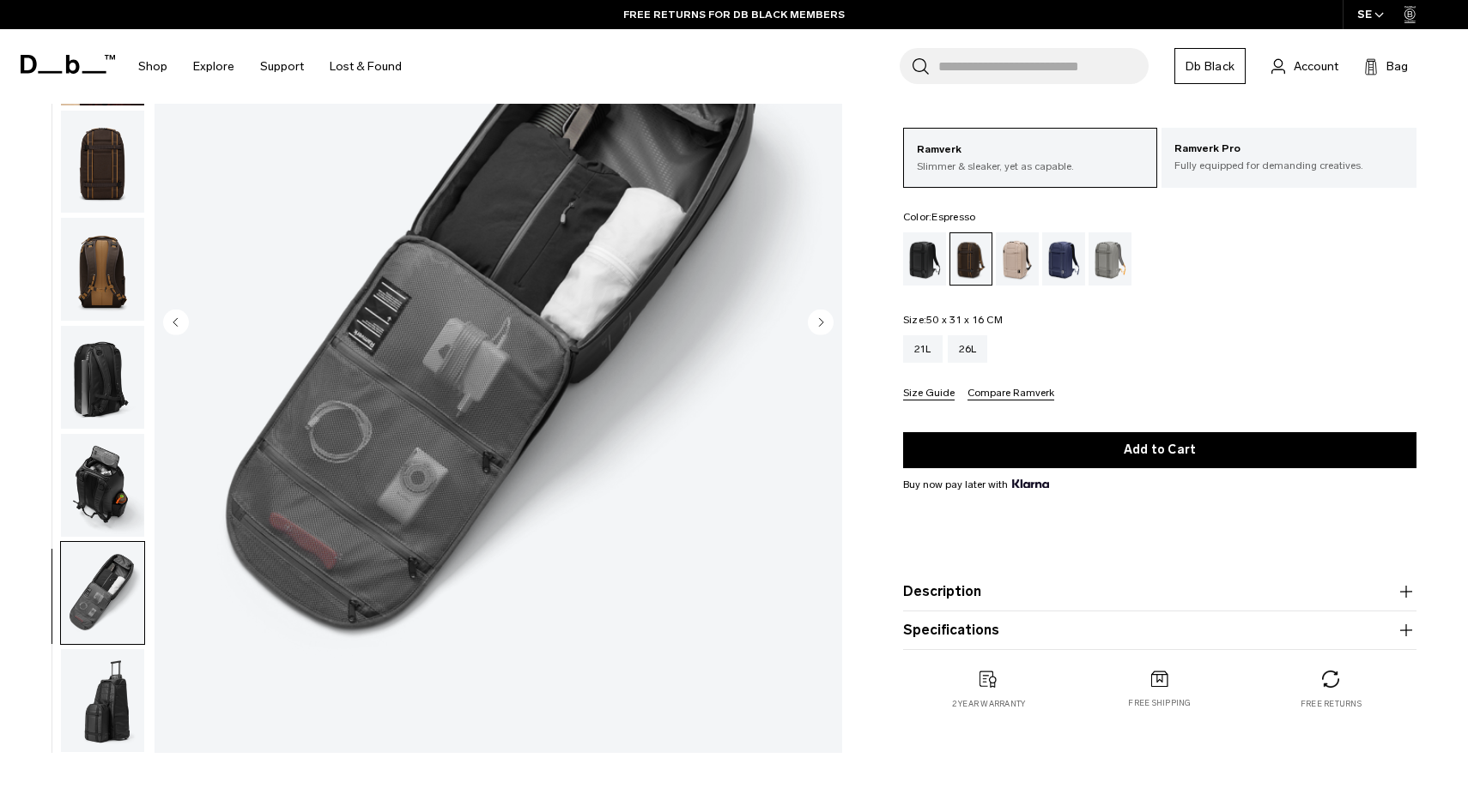
scroll to position [0, 0]
click at [85, 235] on img "button" at bounding box center [102, 271] width 83 height 103
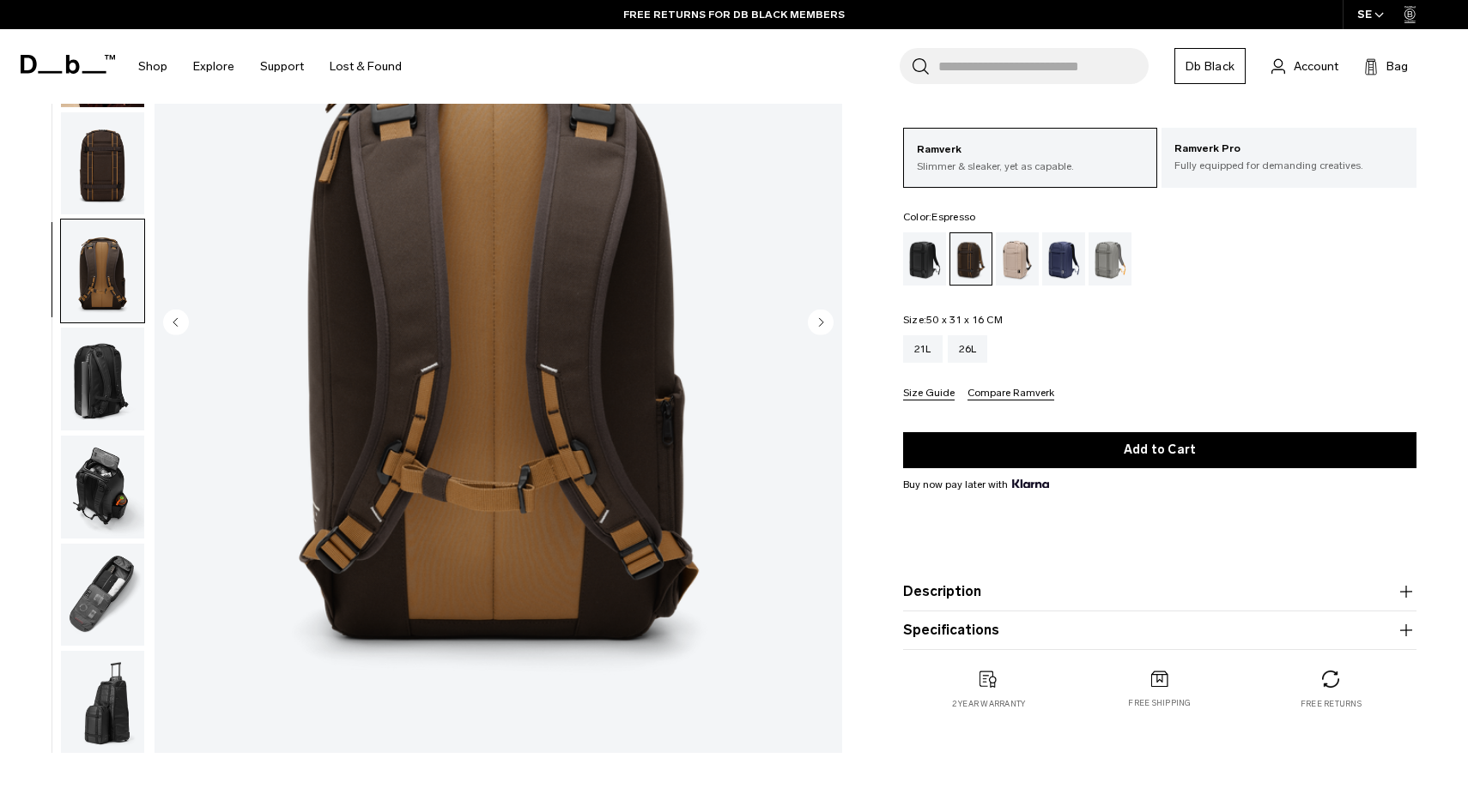
scroll to position [2, 0]
click at [115, 144] on img "button" at bounding box center [102, 162] width 83 height 103
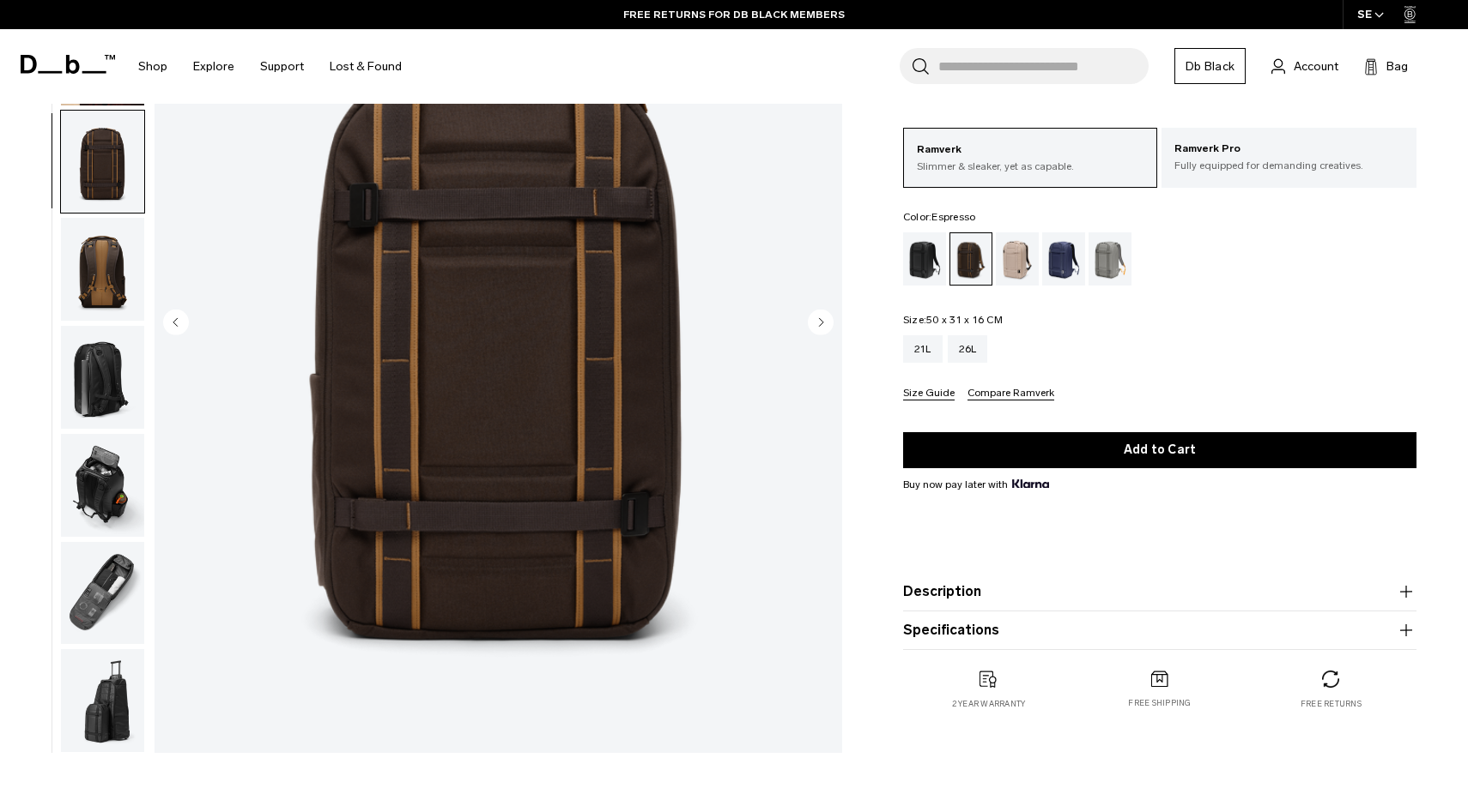
click at [87, 442] on img "button" at bounding box center [102, 485] width 83 height 103
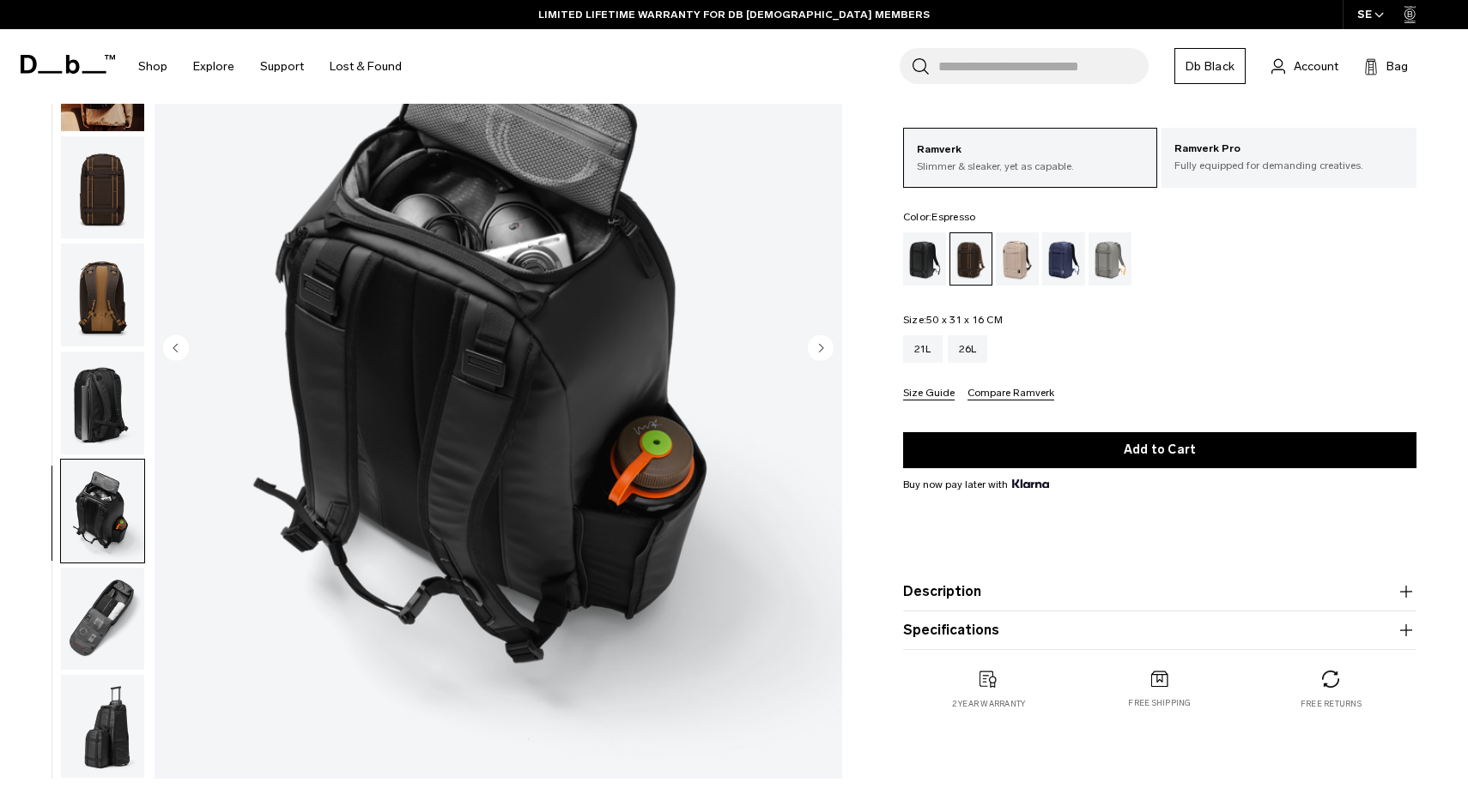
scroll to position [200, 0]
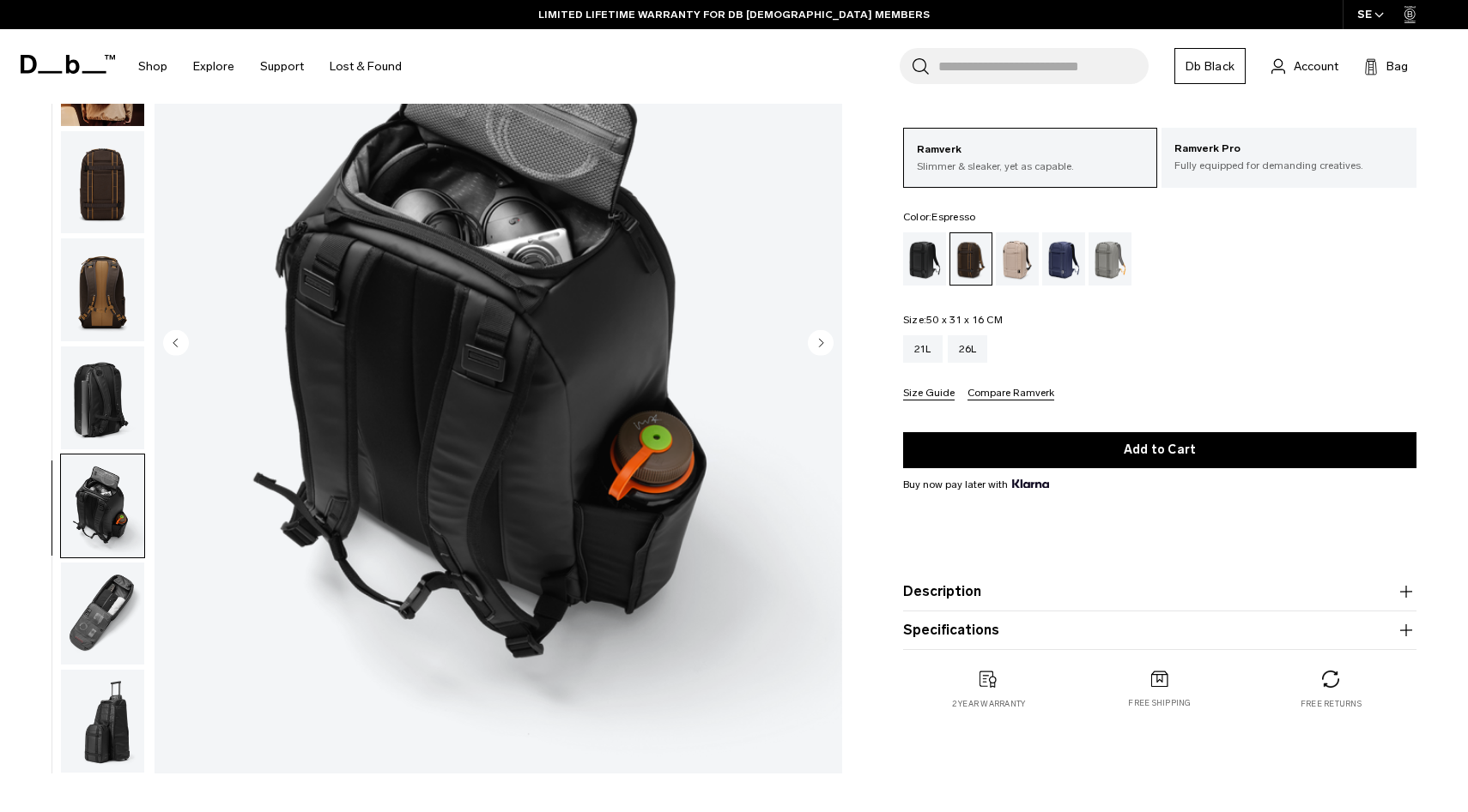
click at [110, 580] on img "button" at bounding box center [102, 613] width 83 height 103
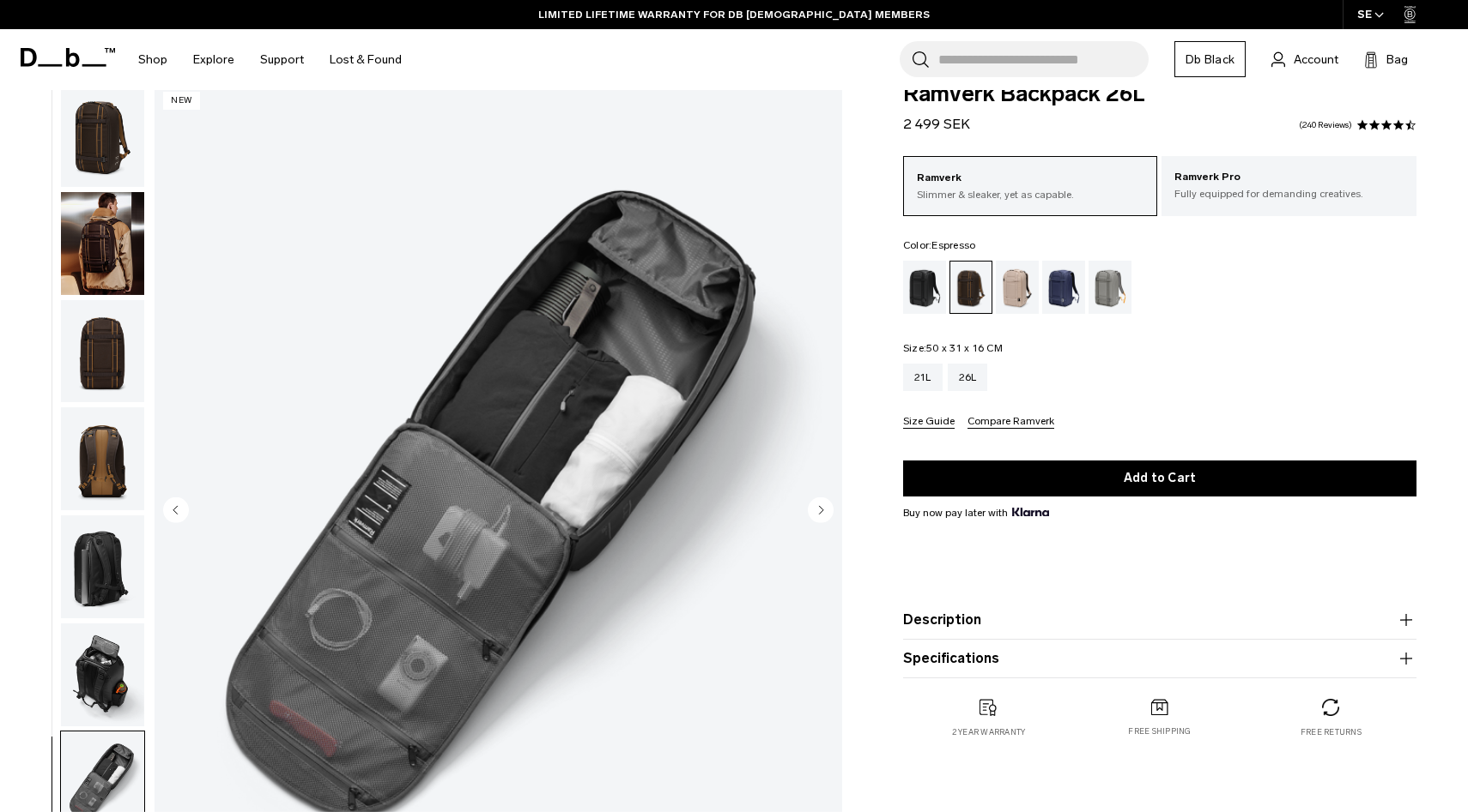
scroll to position [2, 0]
click at [106, 583] on img "button" at bounding box center [102, 564] width 83 height 103
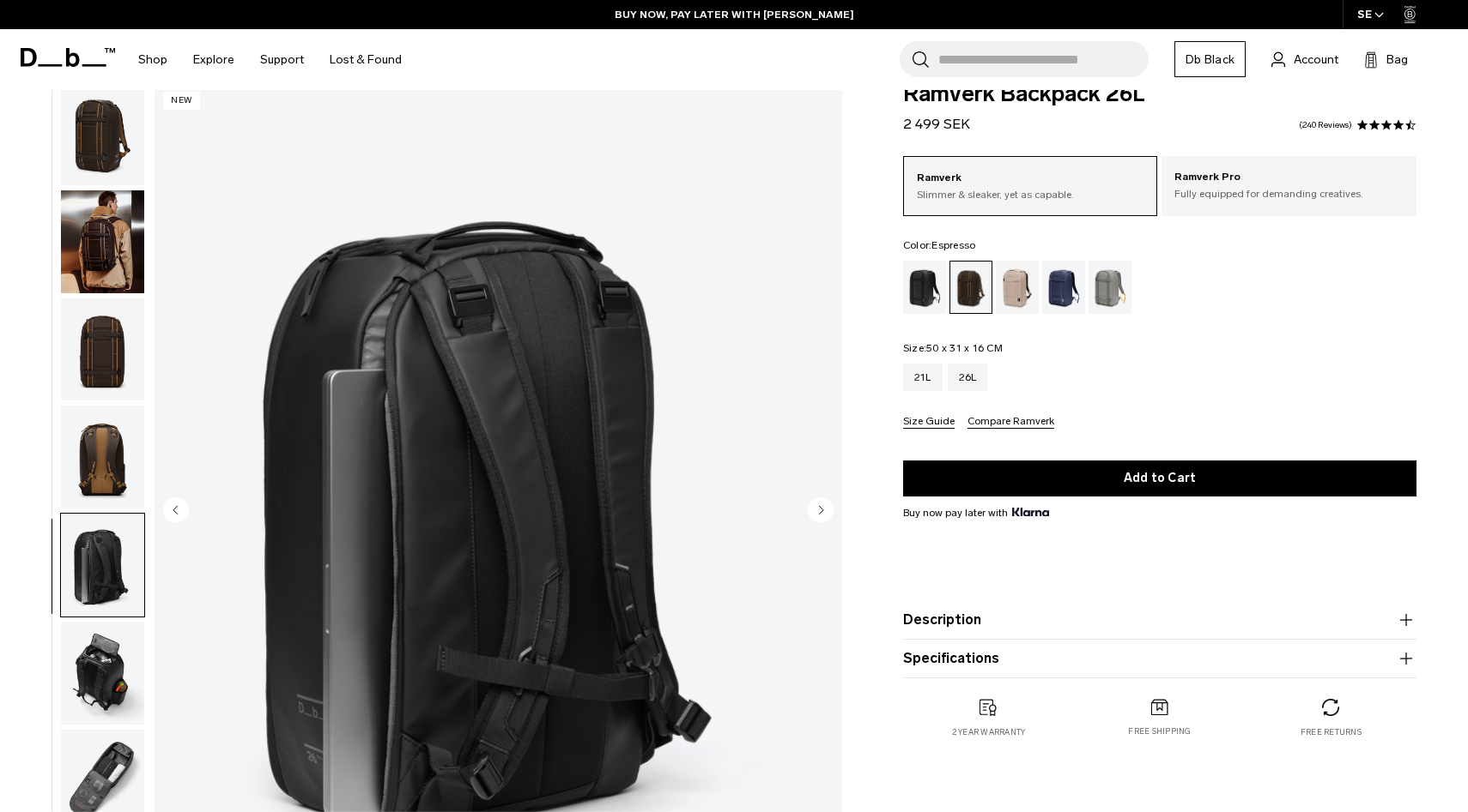
click at [113, 667] on img "button" at bounding box center [102, 673] width 83 height 103
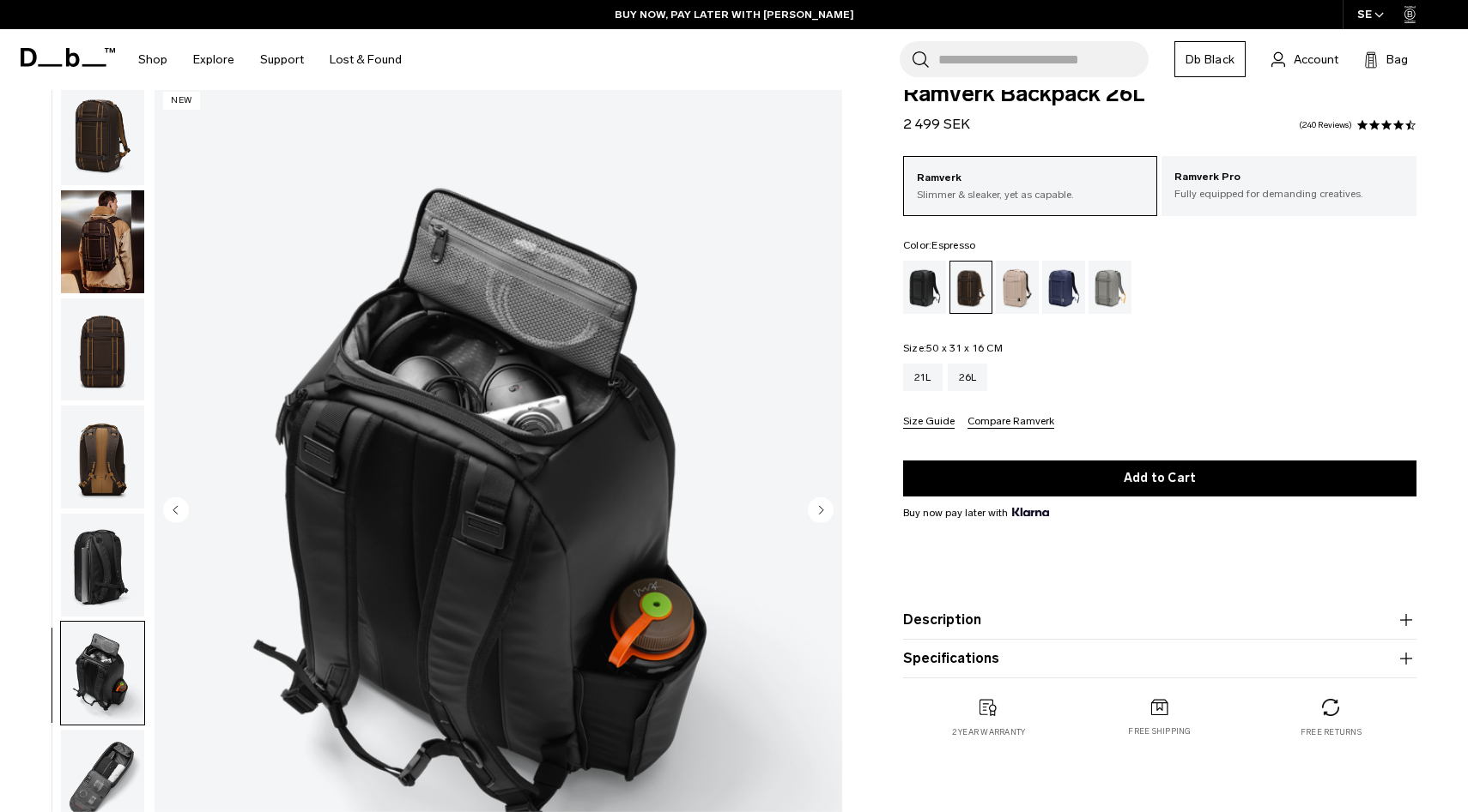
click at [86, 470] on img "button" at bounding box center [102, 456] width 83 height 103
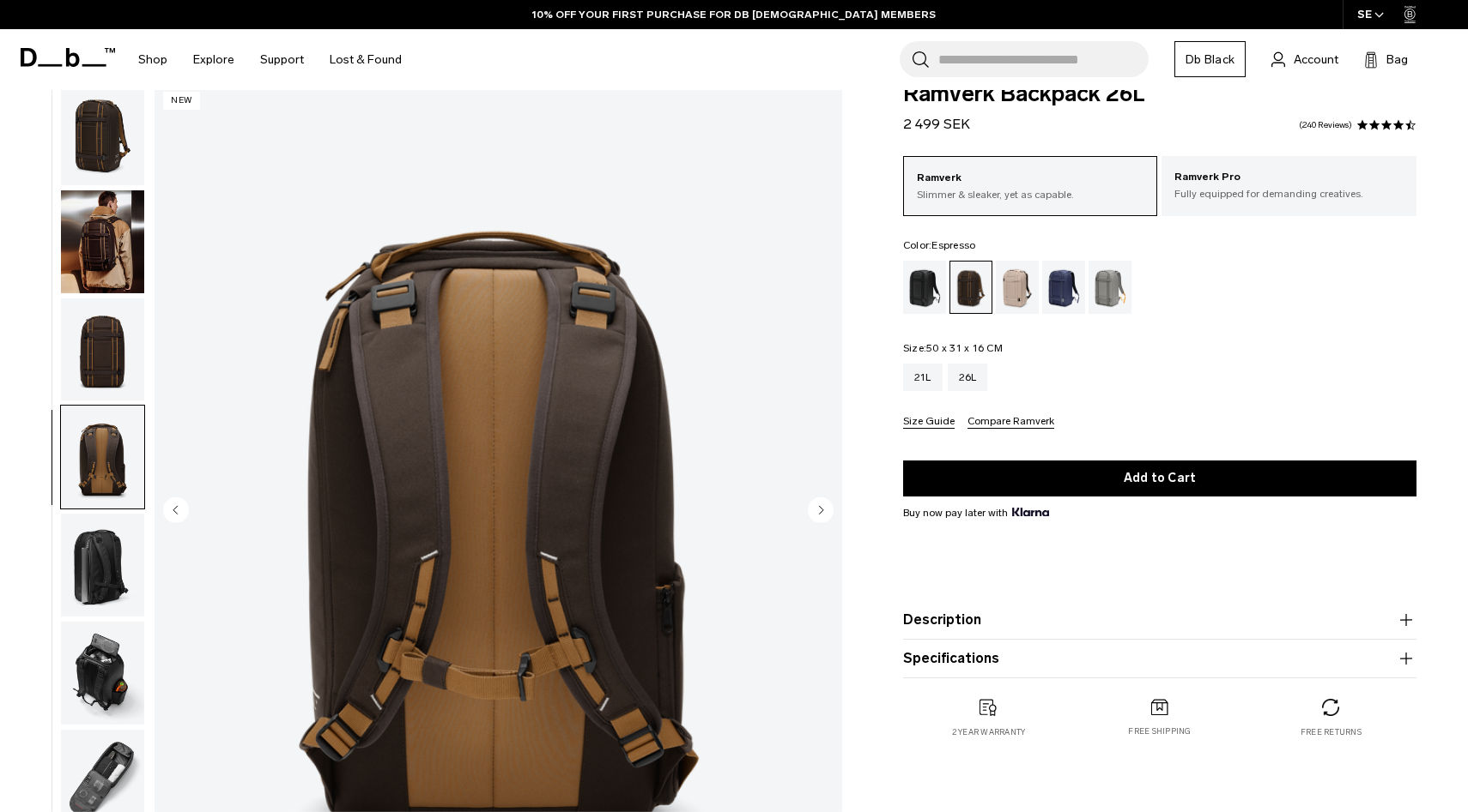
click at [121, 350] on img "button" at bounding box center [102, 350] width 83 height 103
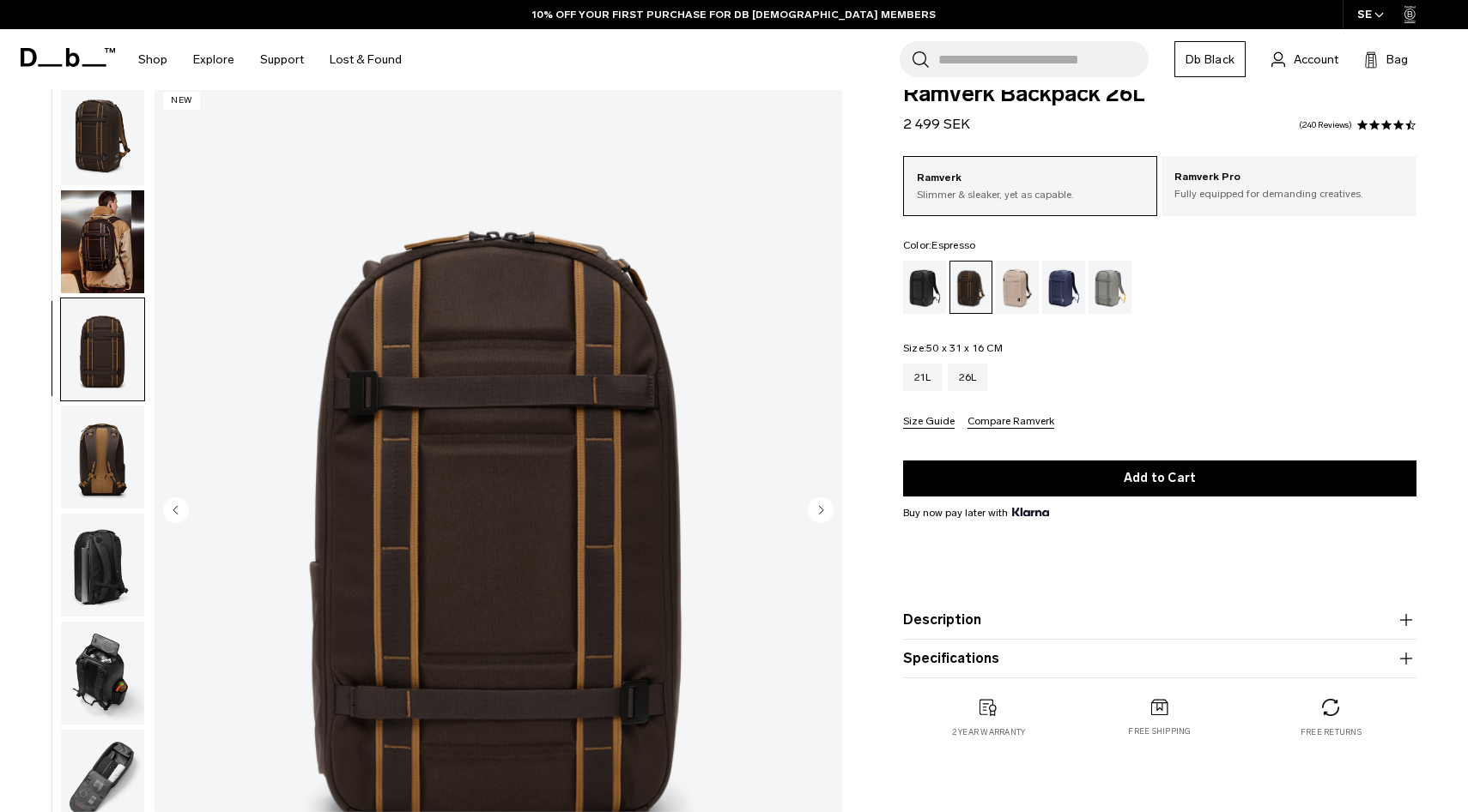
click at [84, 212] on img "button" at bounding box center [102, 242] width 83 height 103
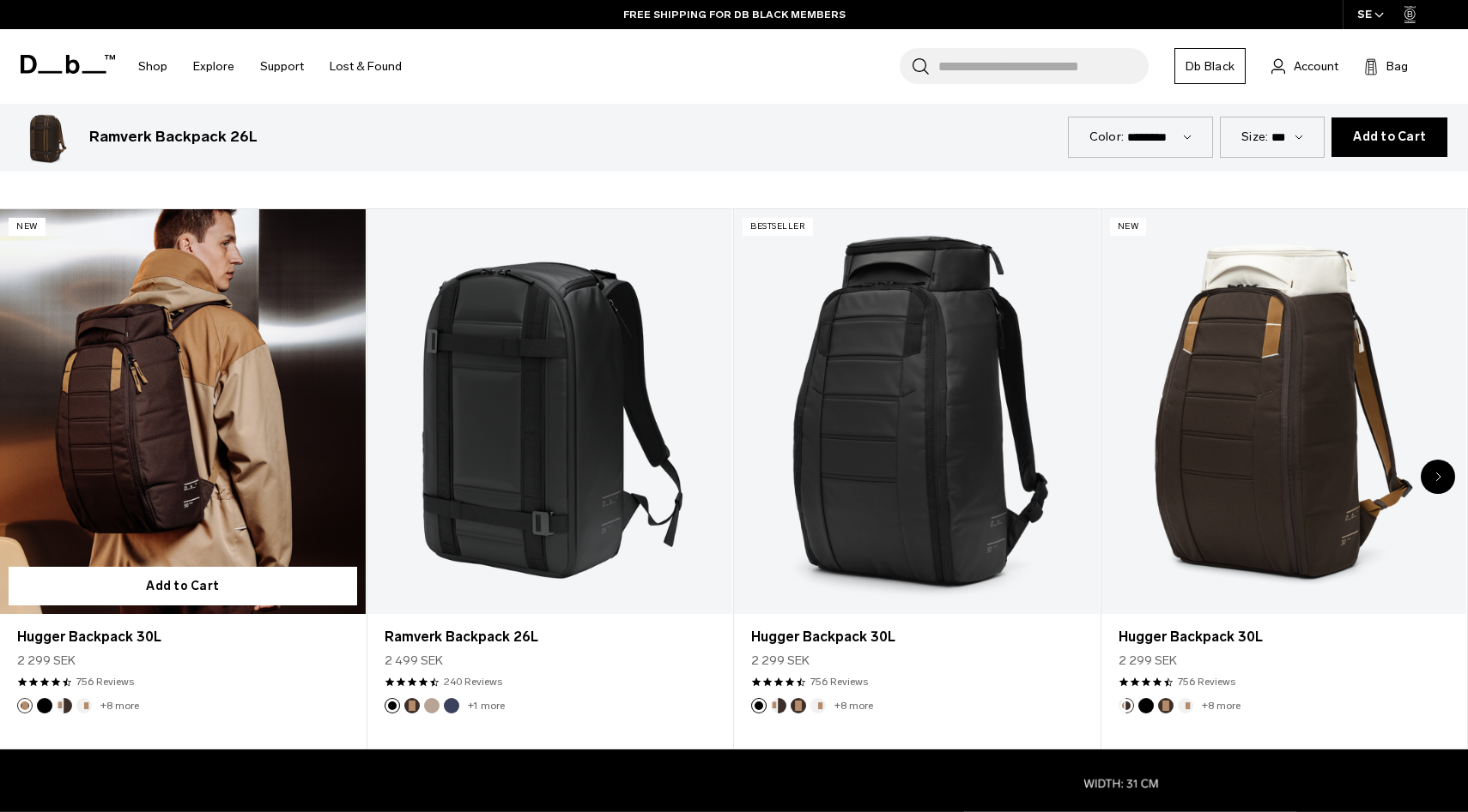
scroll to position [921, 0]
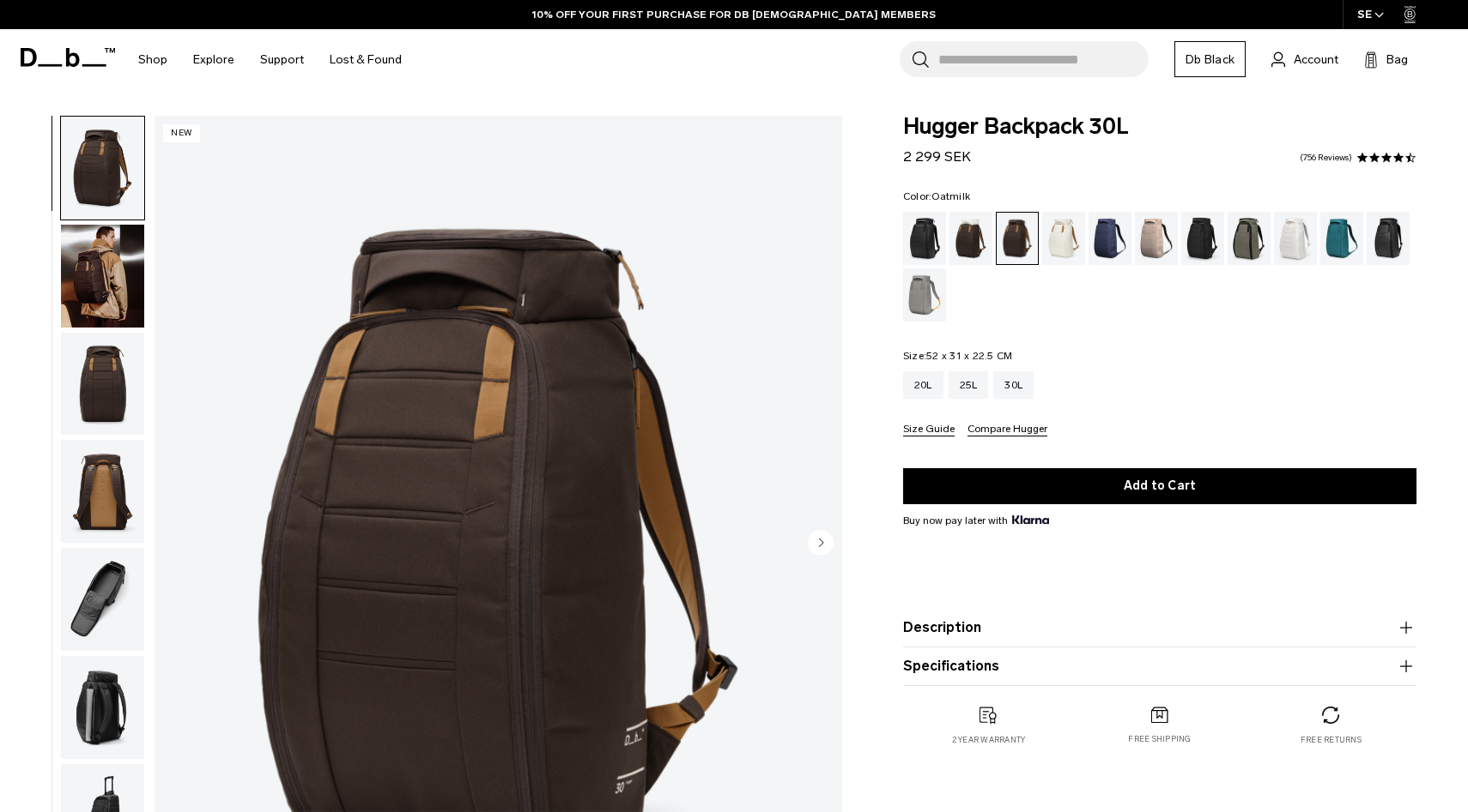
click at [1064, 251] on div "Oatmilk" at bounding box center [1064, 238] width 44 height 53
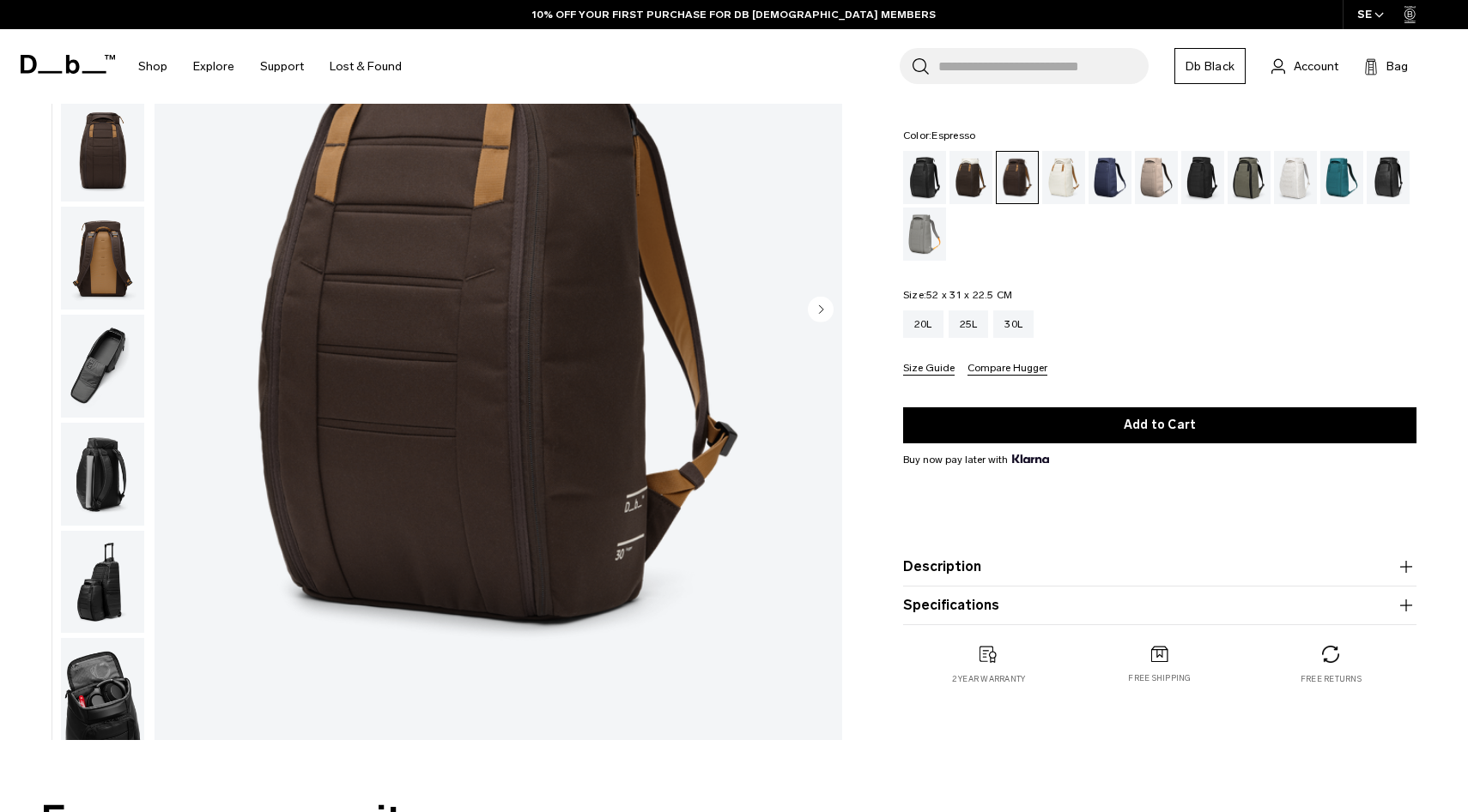
scroll to position [349, 0]
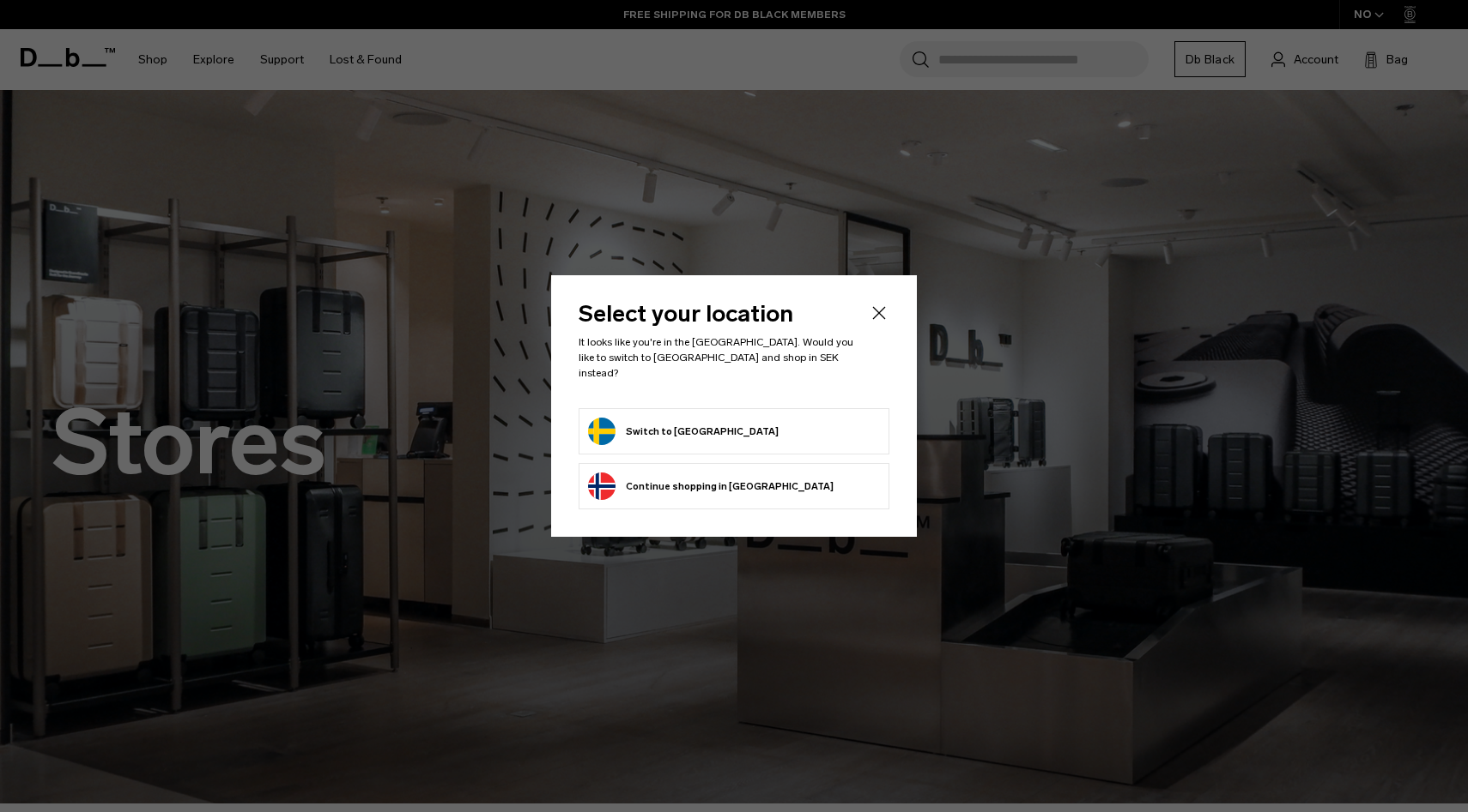
click at [866, 314] on header "Select your location It looks like you're in the Sweden. Would you like to swit…" at bounding box center [734, 356] width 311 height 106
click at [872, 324] on icon "Close" at bounding box center [878, 313] width 21 height 21
